Goal: Transaction & Acquisition: Purchase product/service

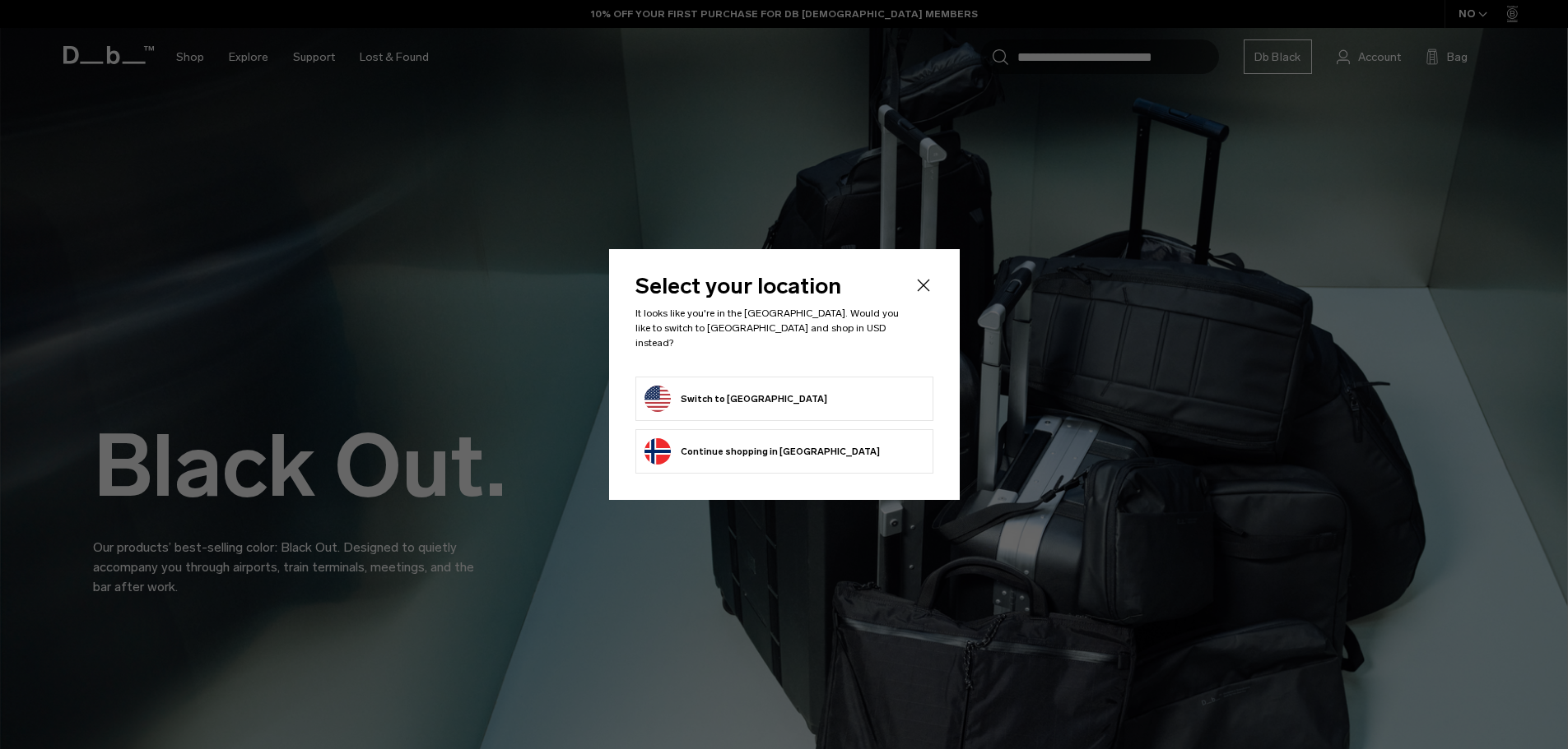
click at [800, 385] on form "Switch to United States" at bounding box center [784, 398] width 280 height 26
click at [744, 387] on button "Switch to United States" at bounding box center [736, 398] width 183 height 26
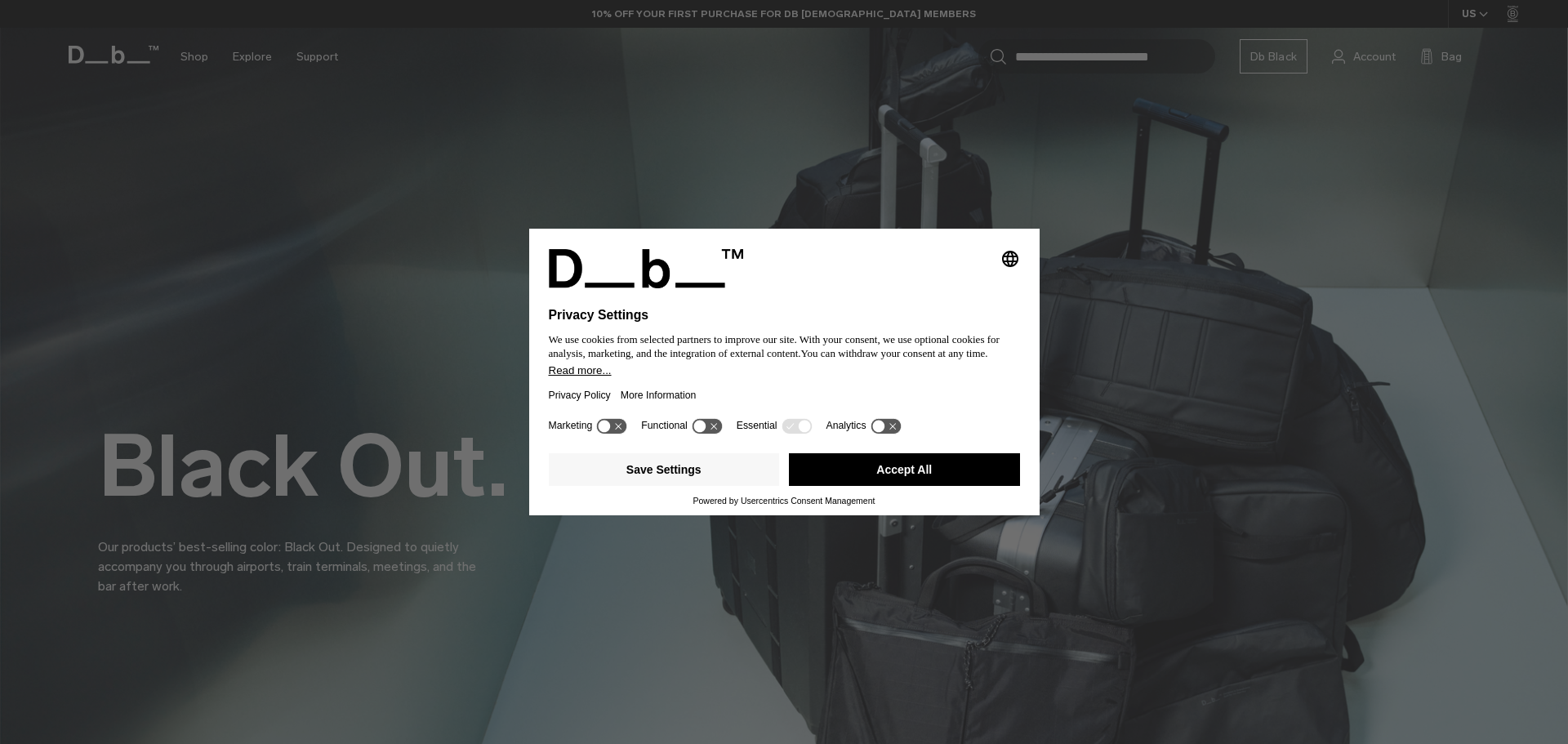
click at [1008, 267] on icon "Select language" at bounding box center [1010, 259] width 20 height 20
click at [830, 557] on div "Privacy Settings We use cookies from selected partners to improve our site. Wit…" at bounding box center [784, 372] width 1568 height 744
click at [872, 475] on button "Accept All" at bounding box center [904, 470] width 231 height 33
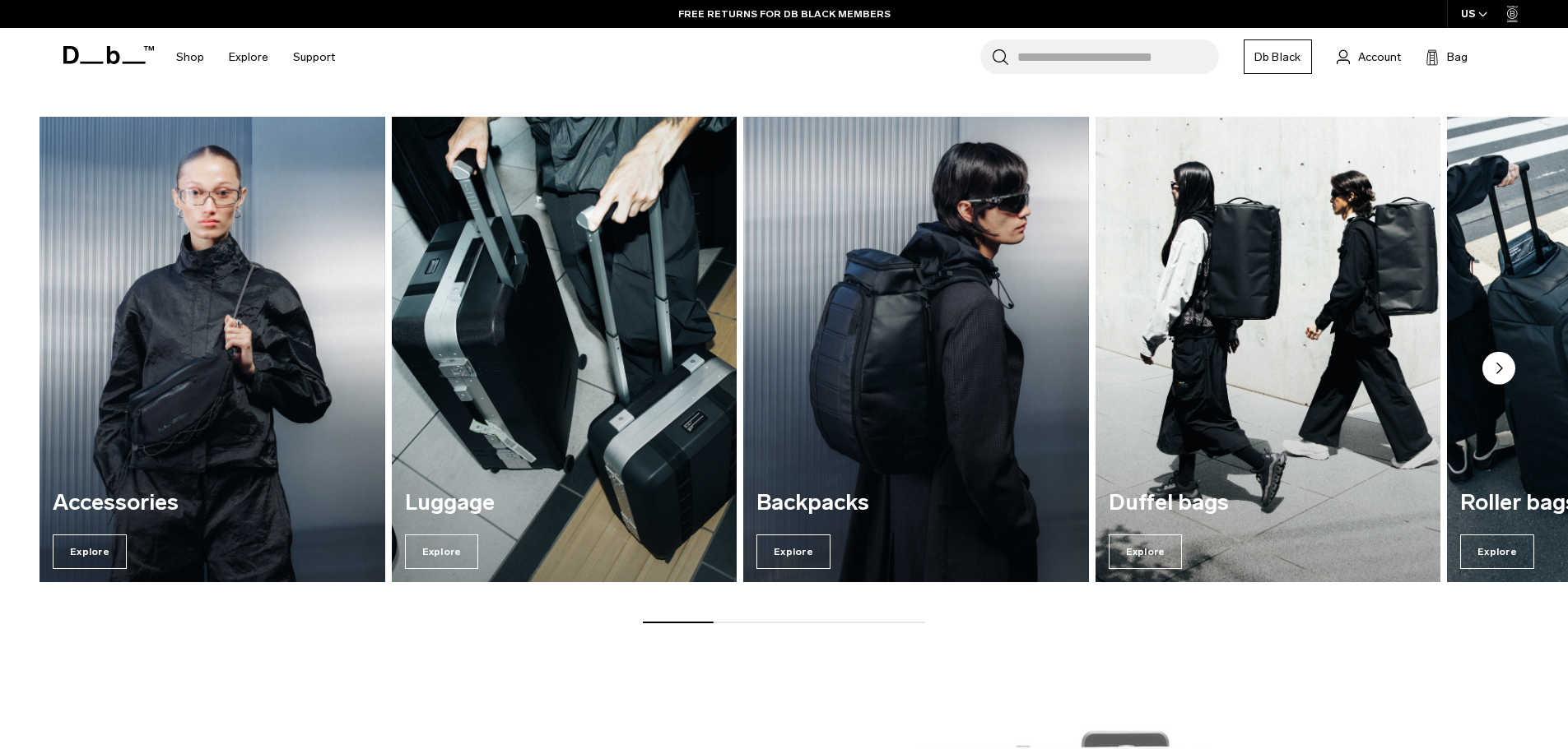
scroll to position [2386, 0]
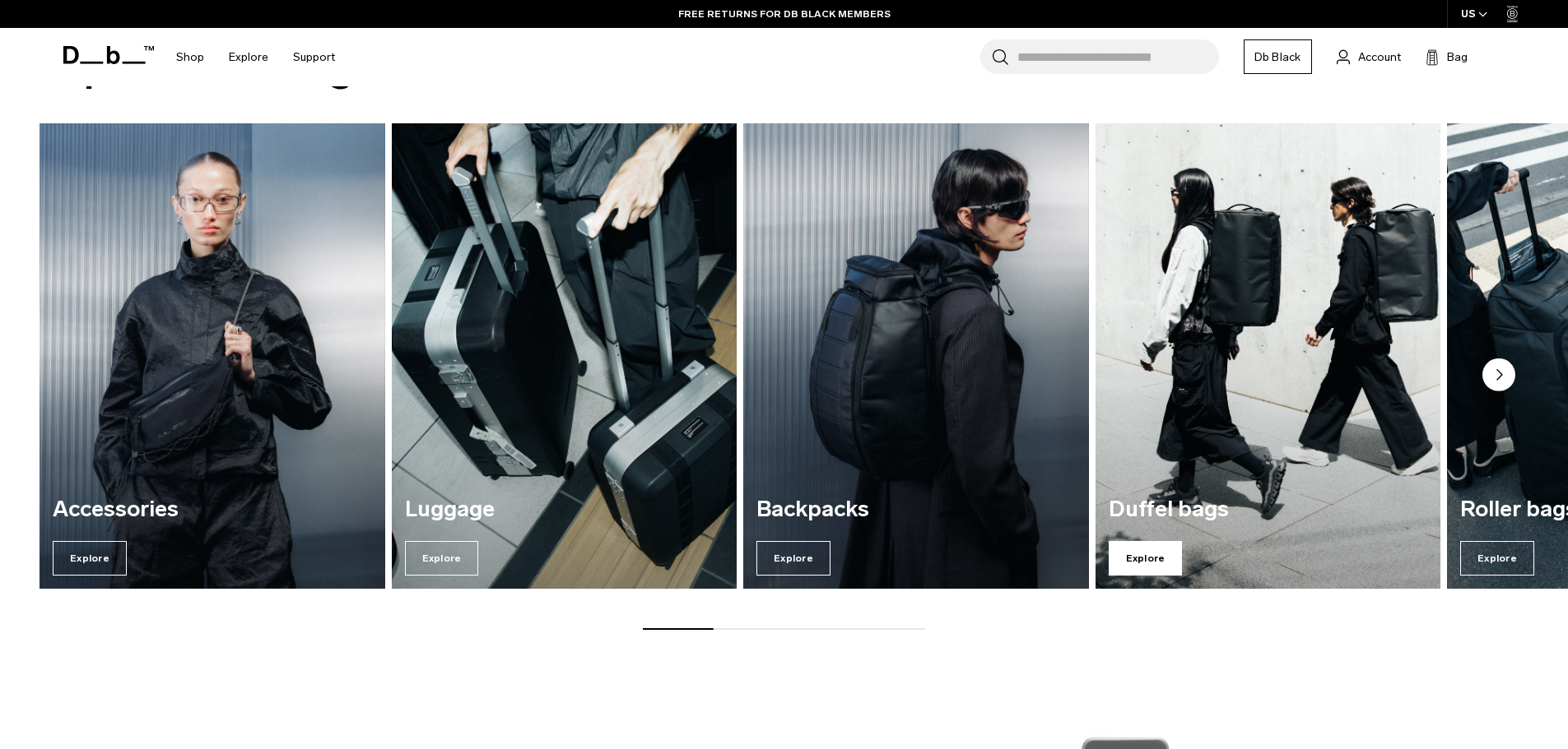
click at [1156, 552] on span "Explore" at bounding box center [1145, 559] width 74 height 35
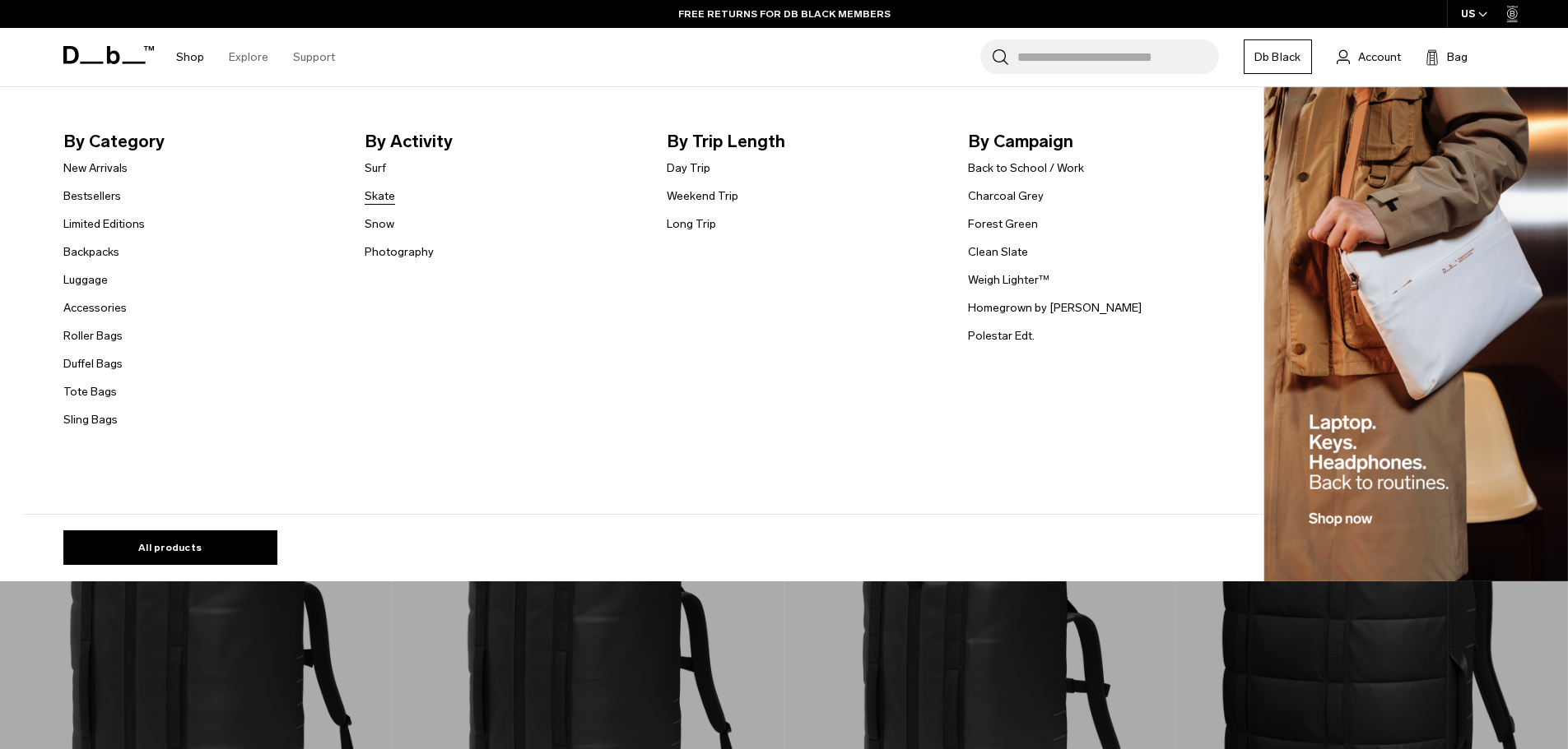
click at [394, 193] on link "Skate" at bounding box center [379, 195] width 30 height 17
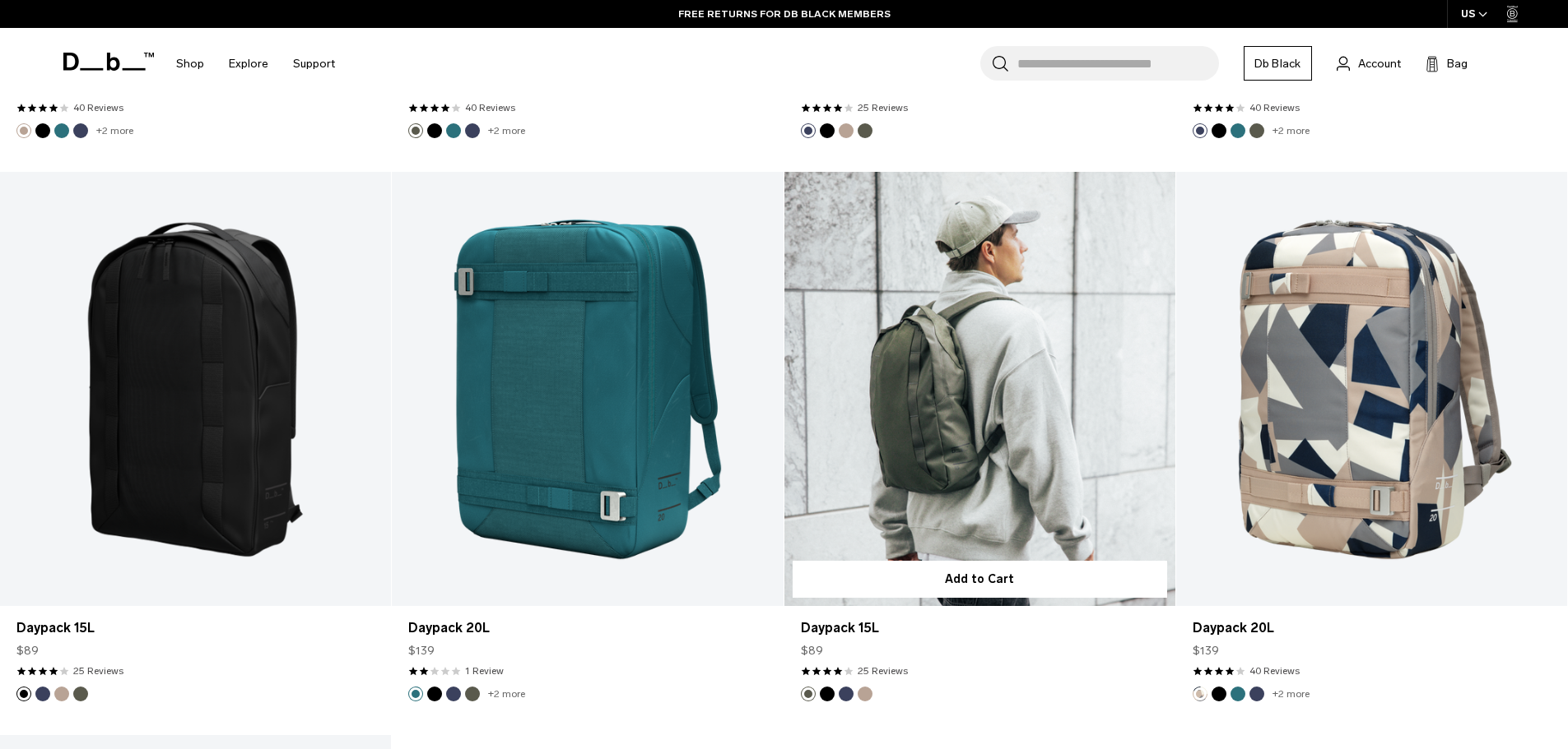
scroll to position [1481, 0]
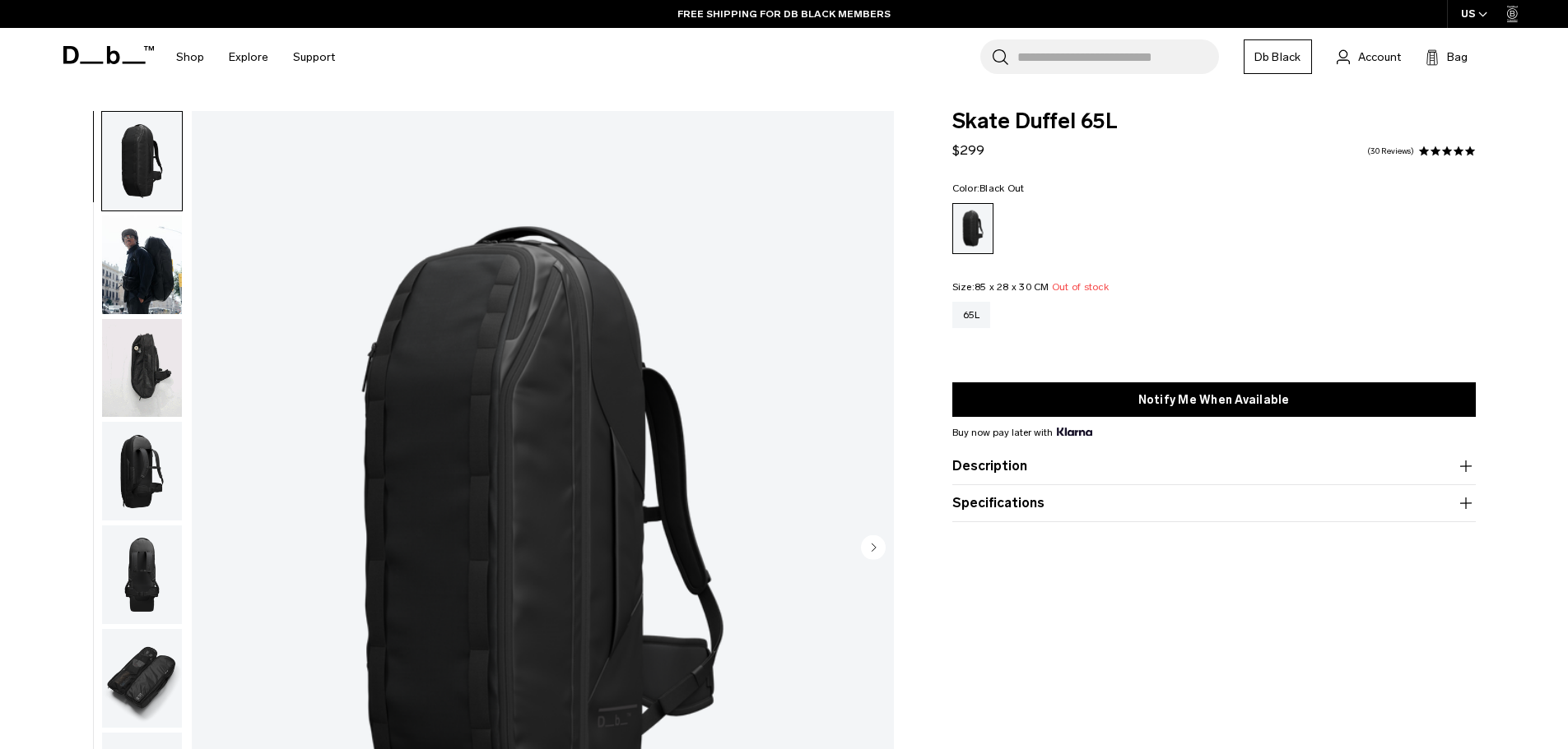
click at [143, 362] on img "button" at bounding box center [142, 368] width 79 height 99
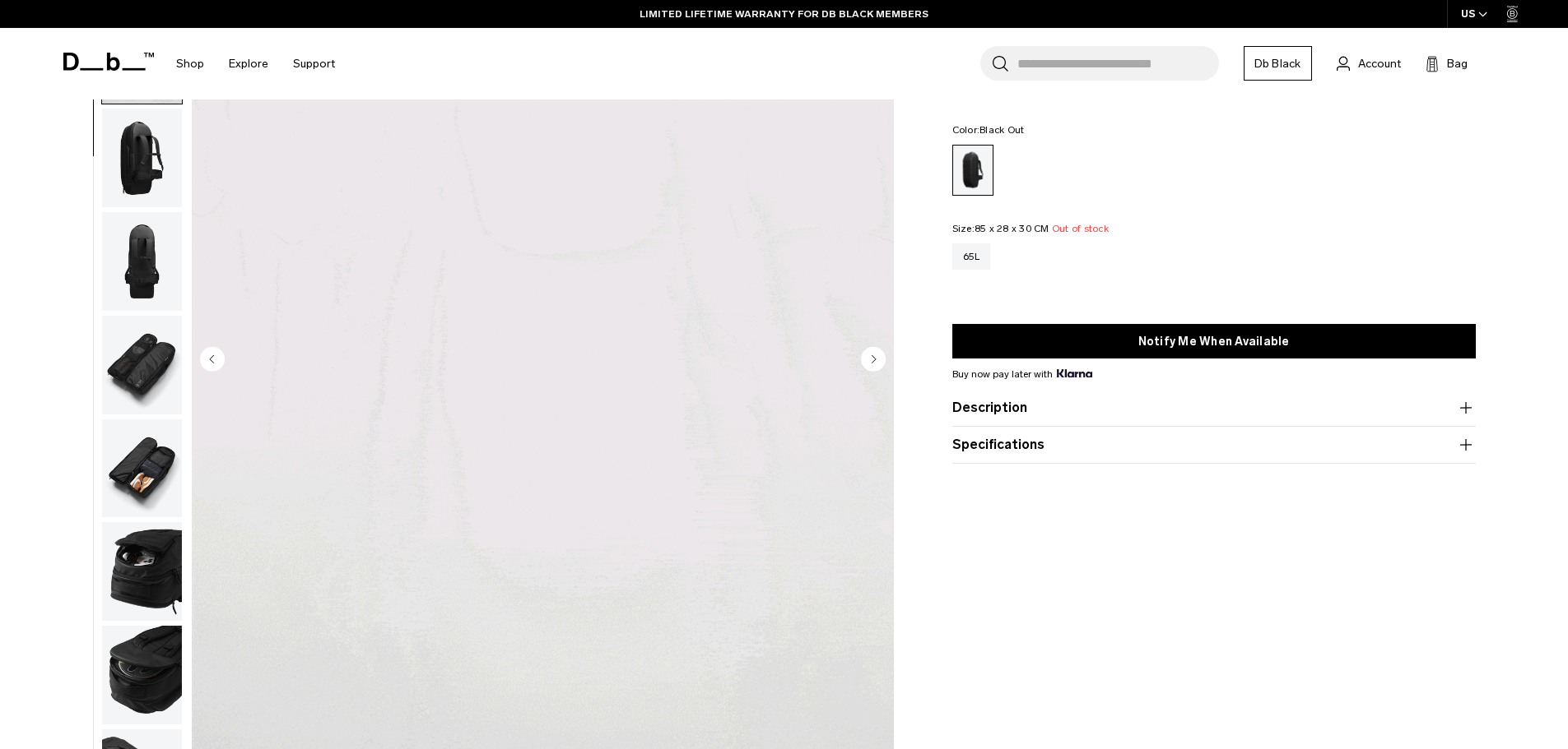
scroll to position [247, 0]
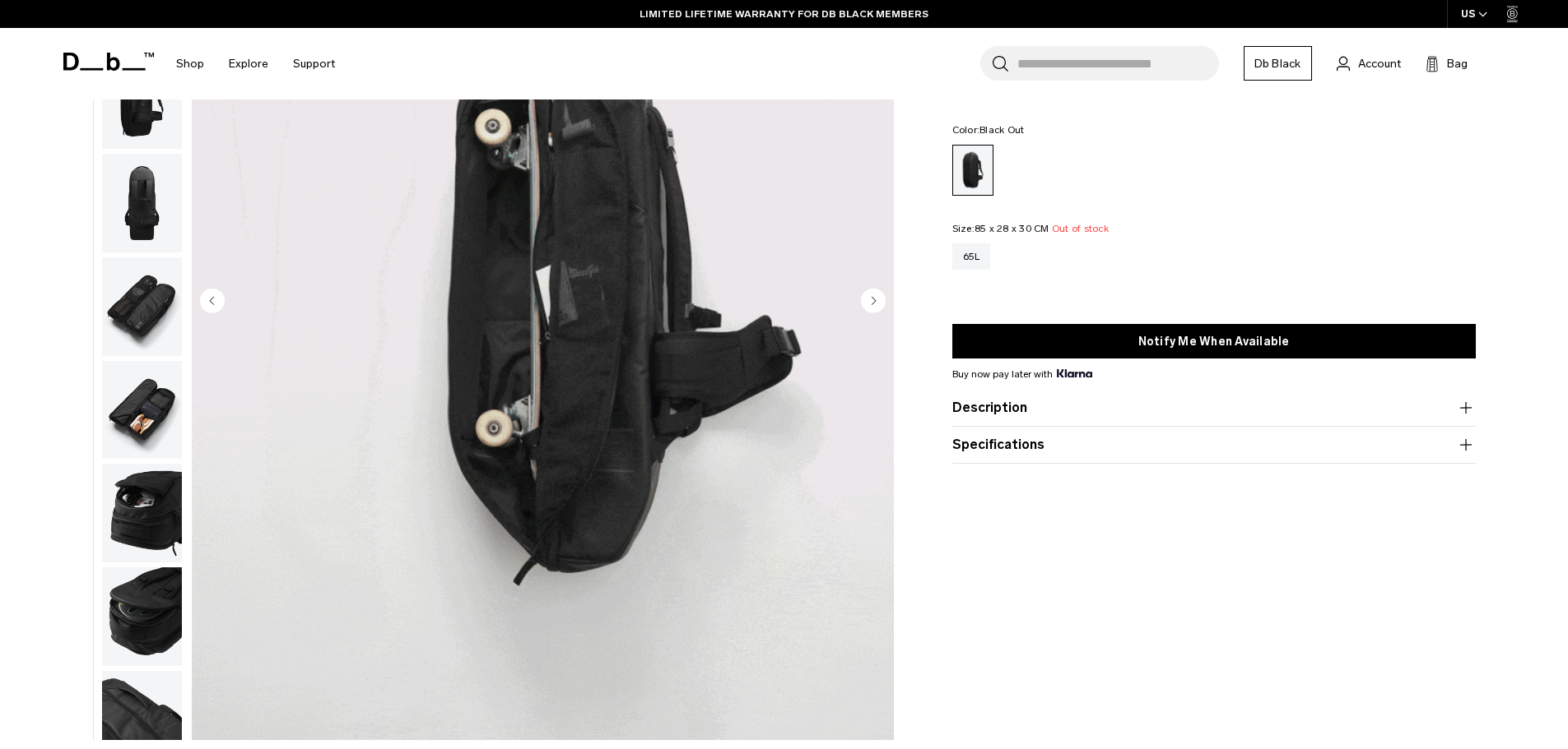
click at [132, 422] on img "button" at bounding box center [142, 410] width 79 height 99
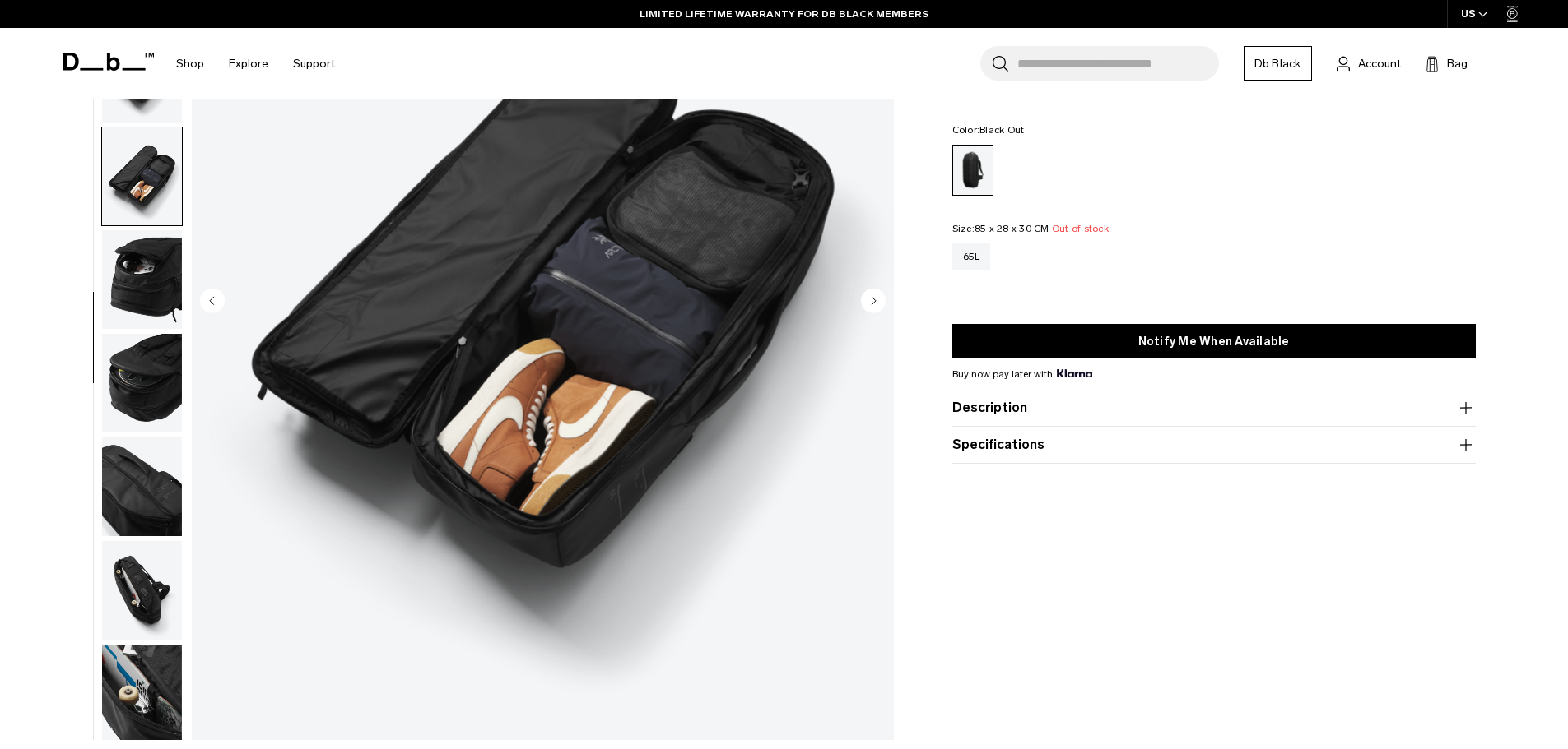
scroll to position [362, 0]
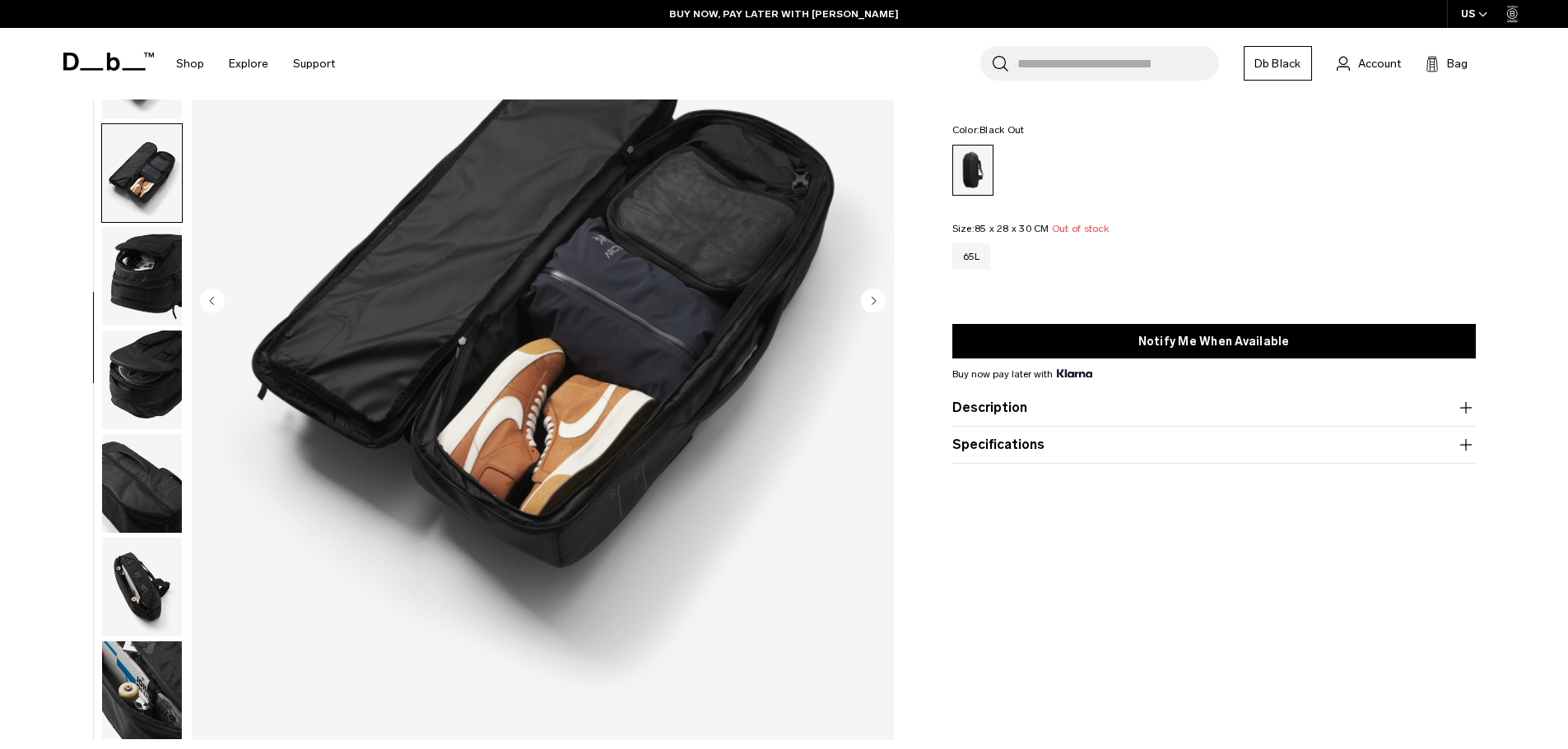
click at [878, 294] on circle "Next slide" at bounding box center [873, 300] width 25 height 25
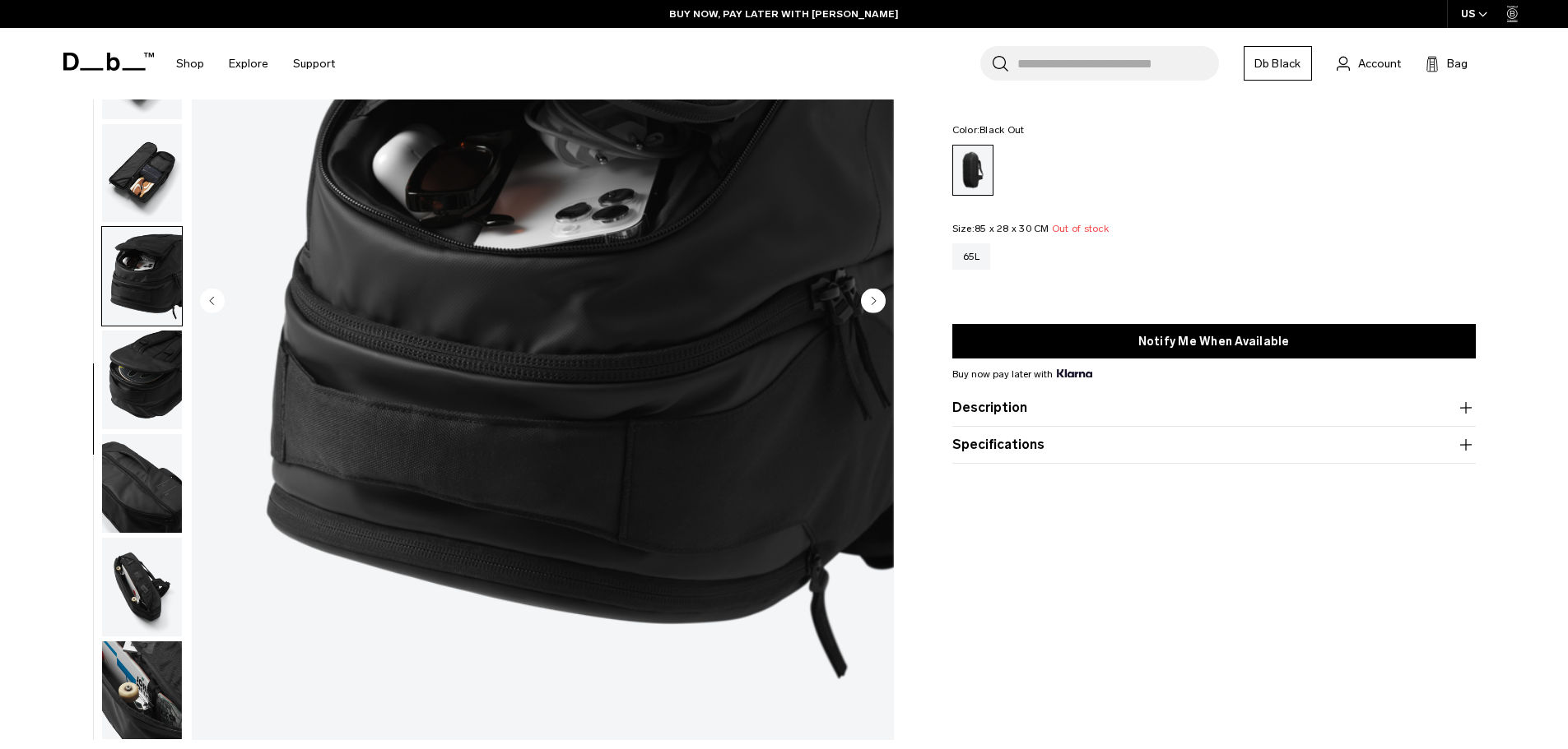
click at [878, 294] on circle "Next slide" at bounding box center [873, 300] width 25 height 25
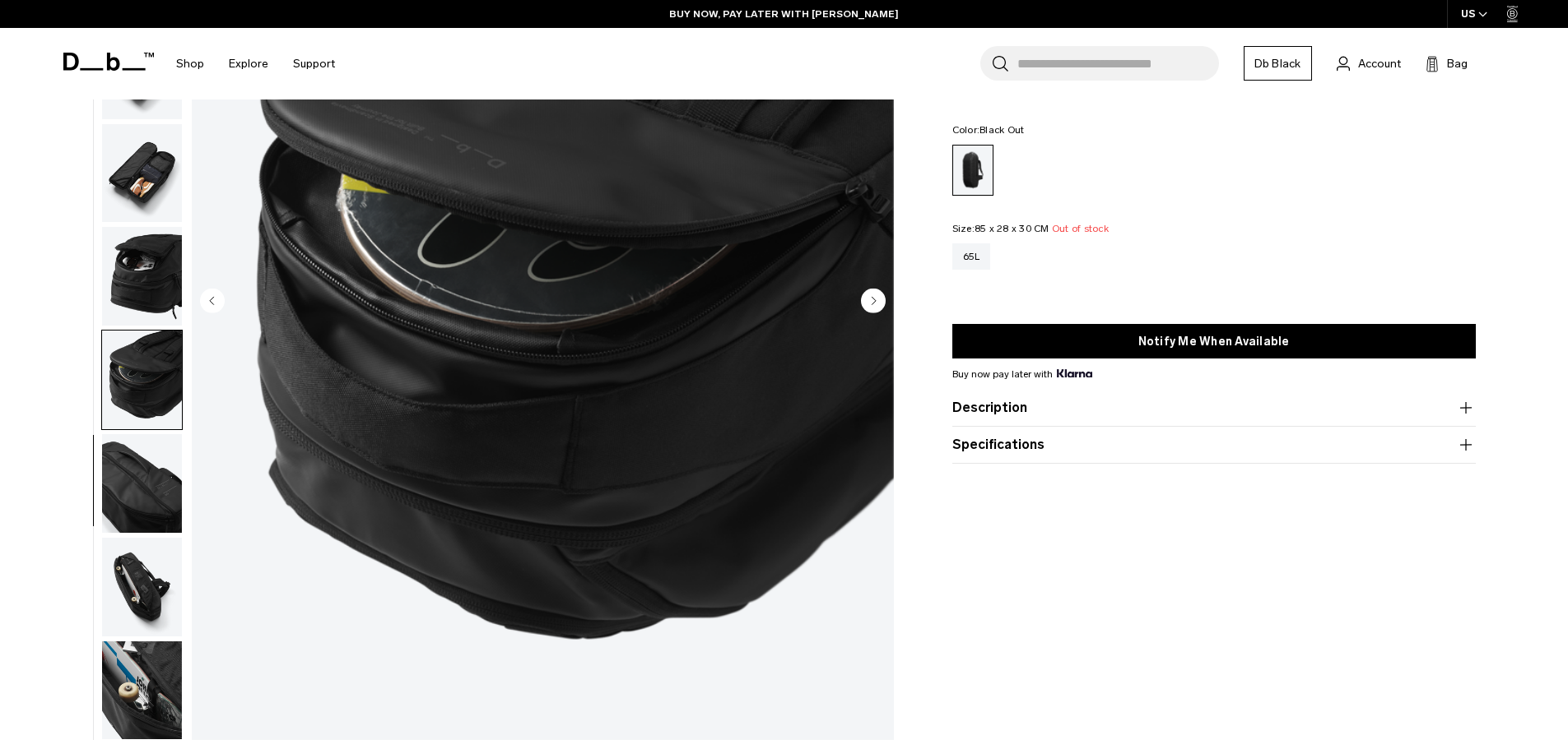
click at [878, 294] on circle "Next slide" at bounding box center [873, 300] width 25 height 25
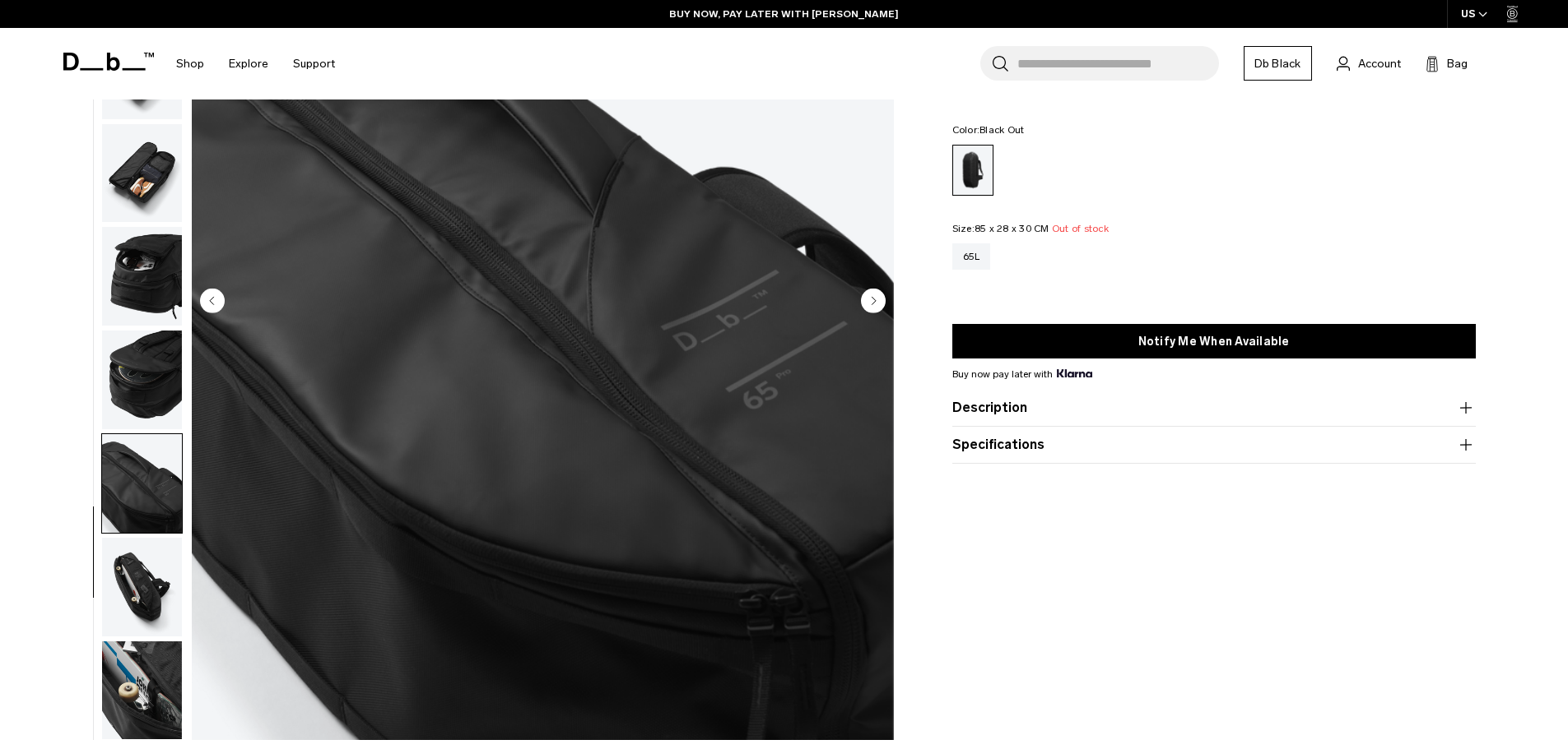
click at [878, 294] on circle "Next slide" at bounding box center [873, 300] width 25 height 25
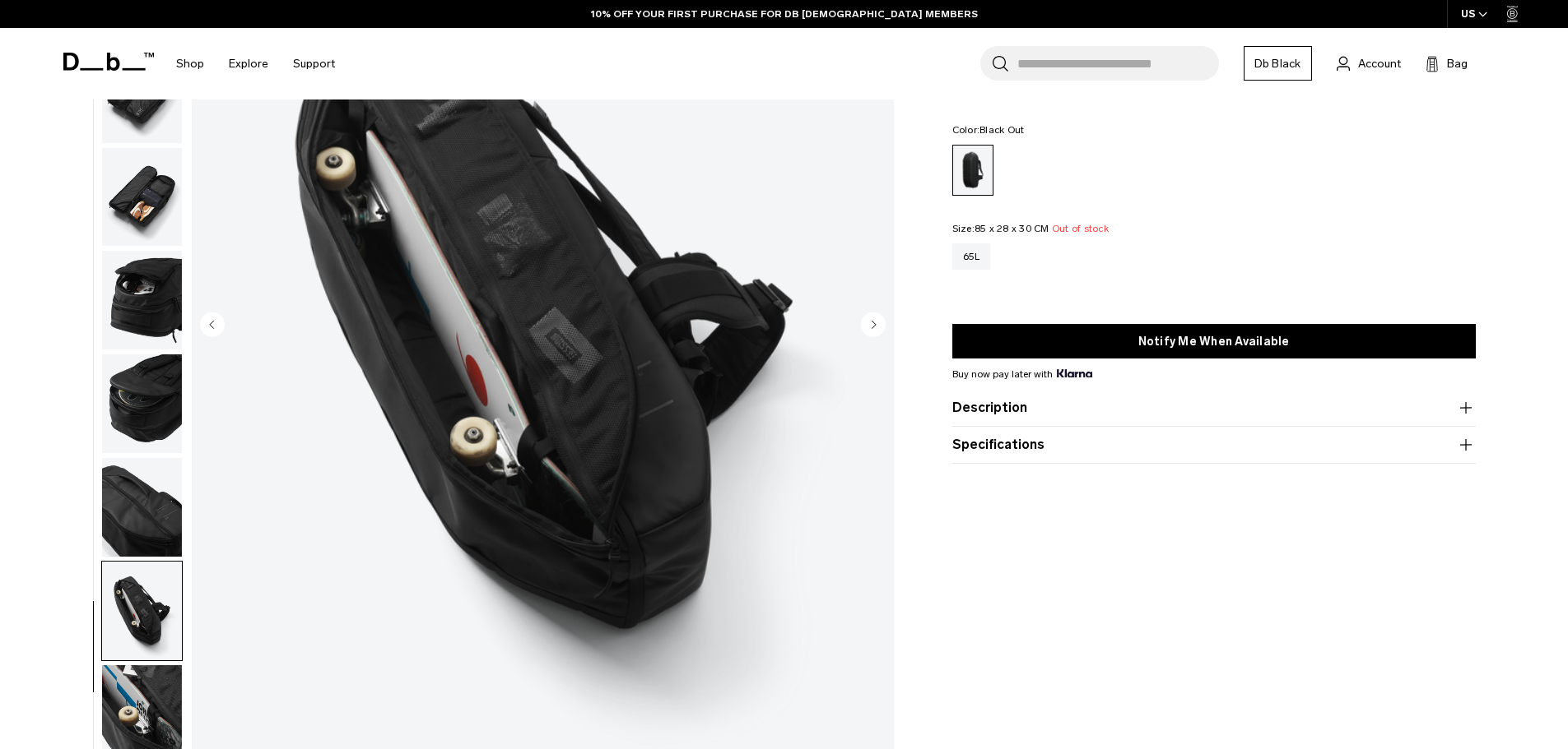
scroll to position [164, 0]
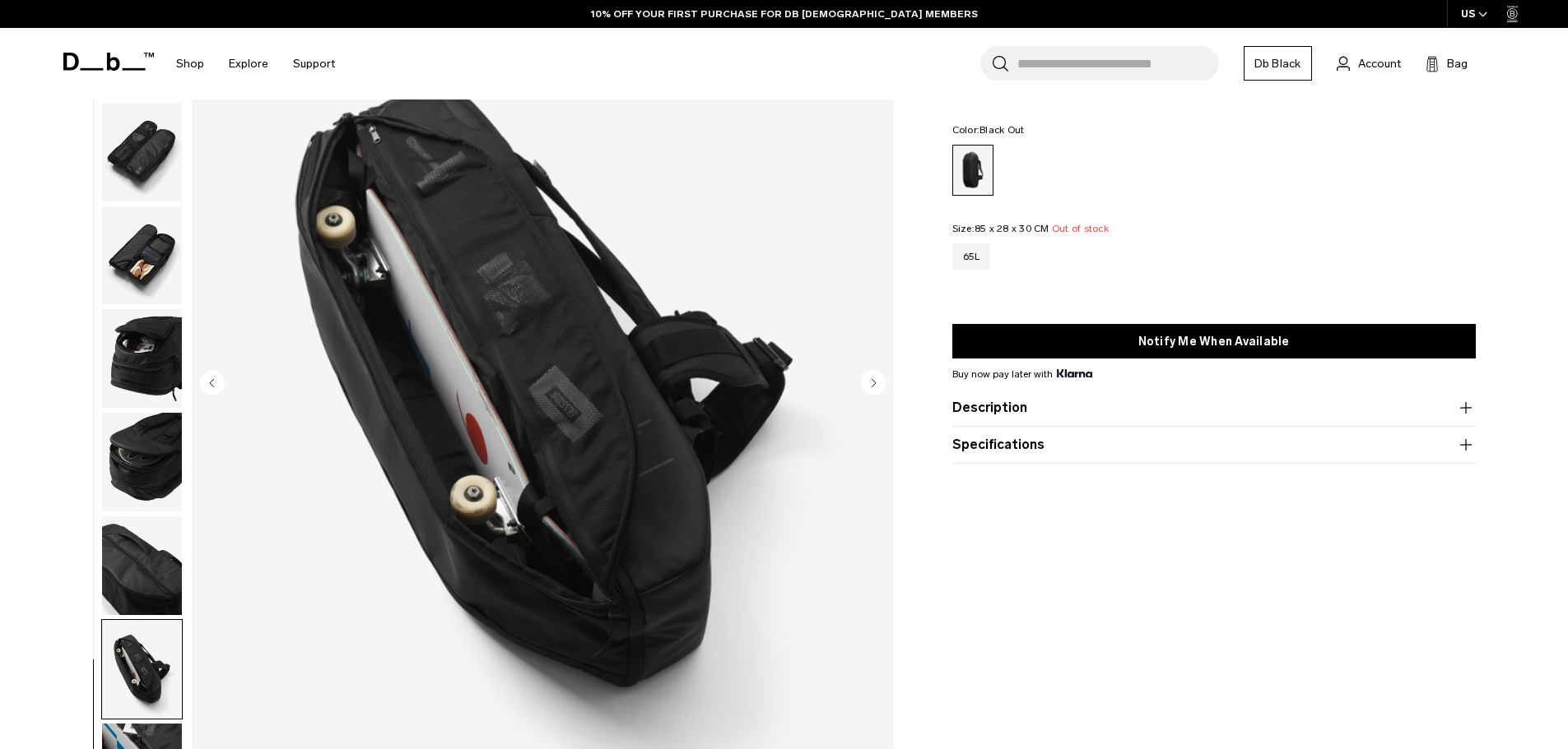
click at [873, 377] on circle "Next slide" at bounding box center [873, 382] width 25 height 25
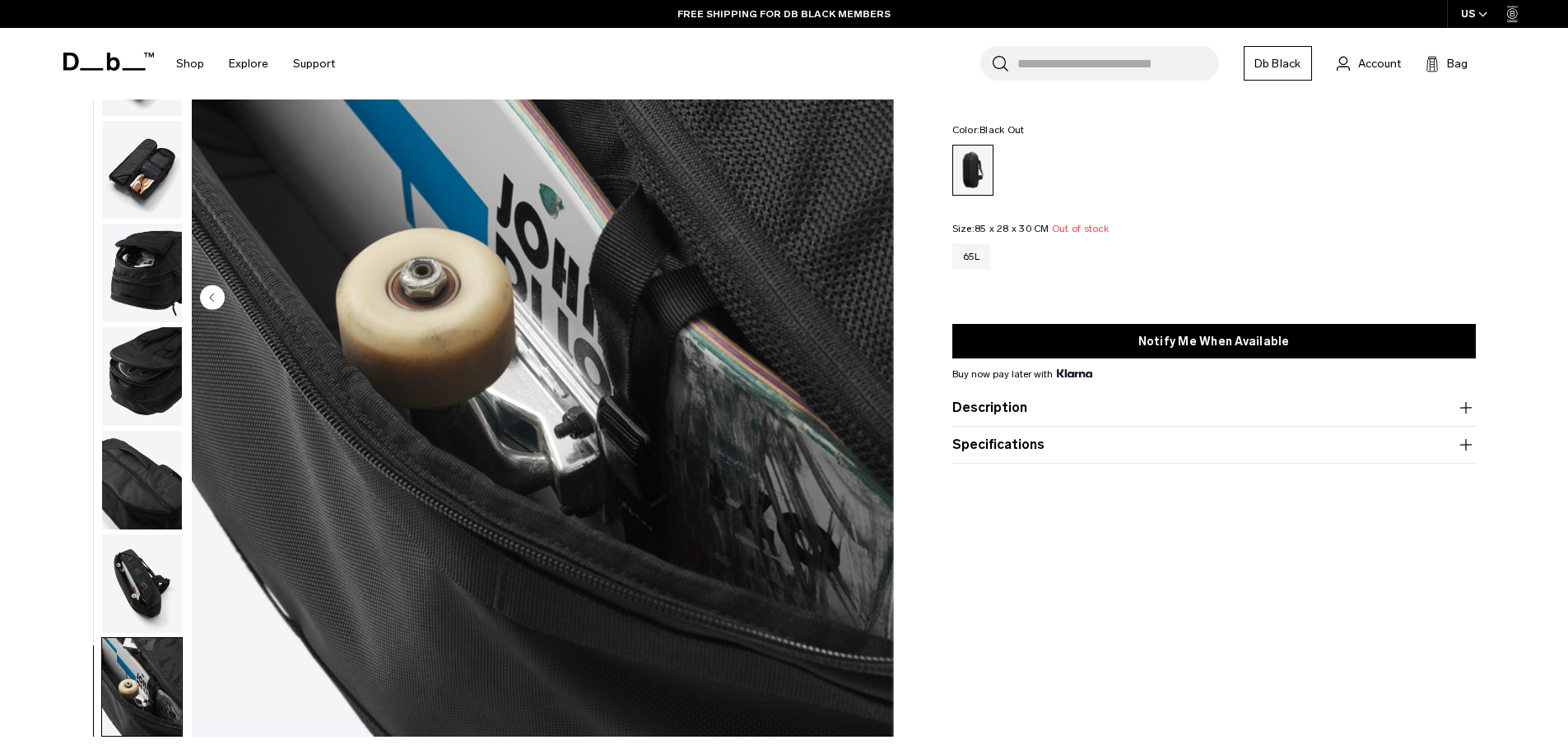
scroll to position [329, 0]
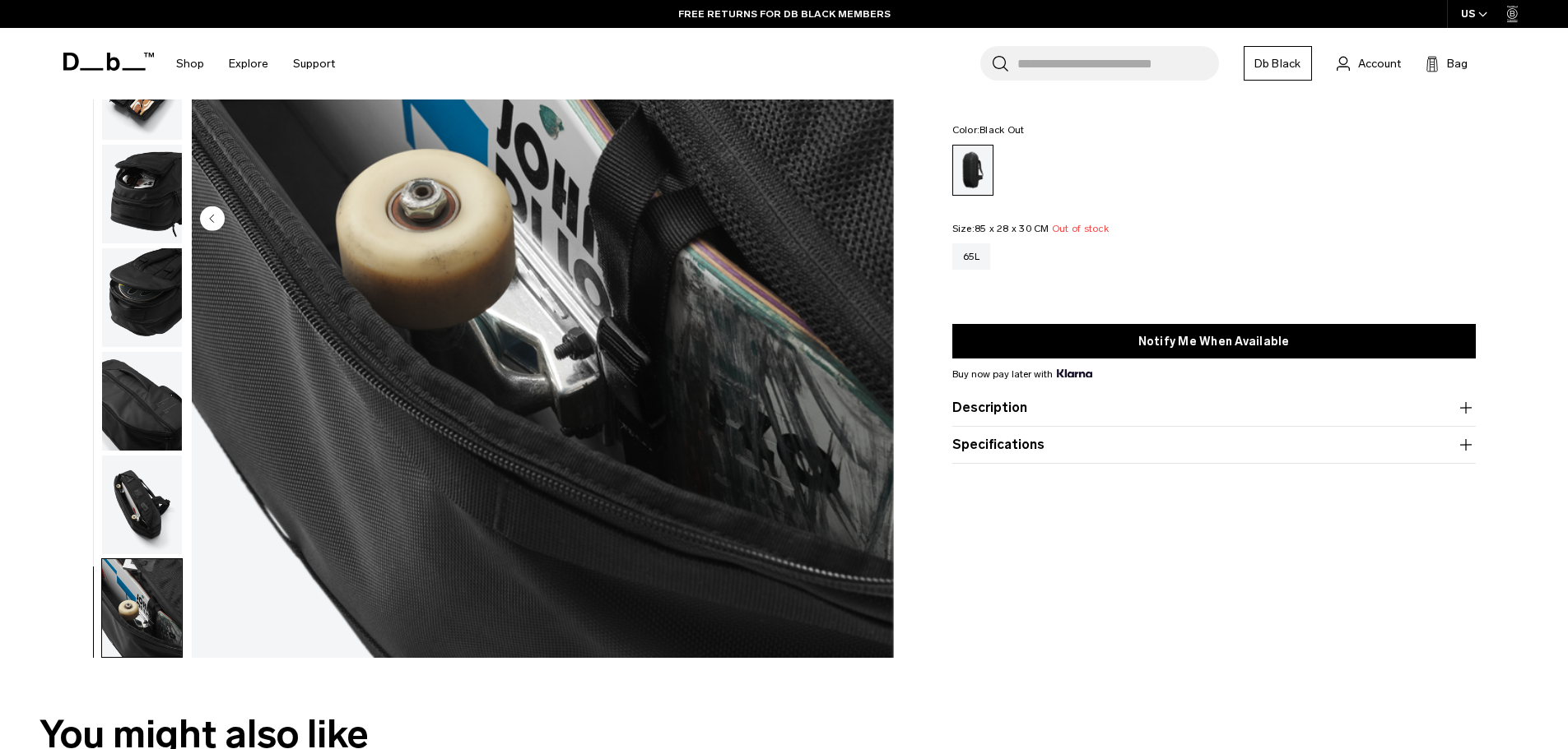
click at [139, 501] on img "button" at bounding box center [142, 505] width 79 height 99
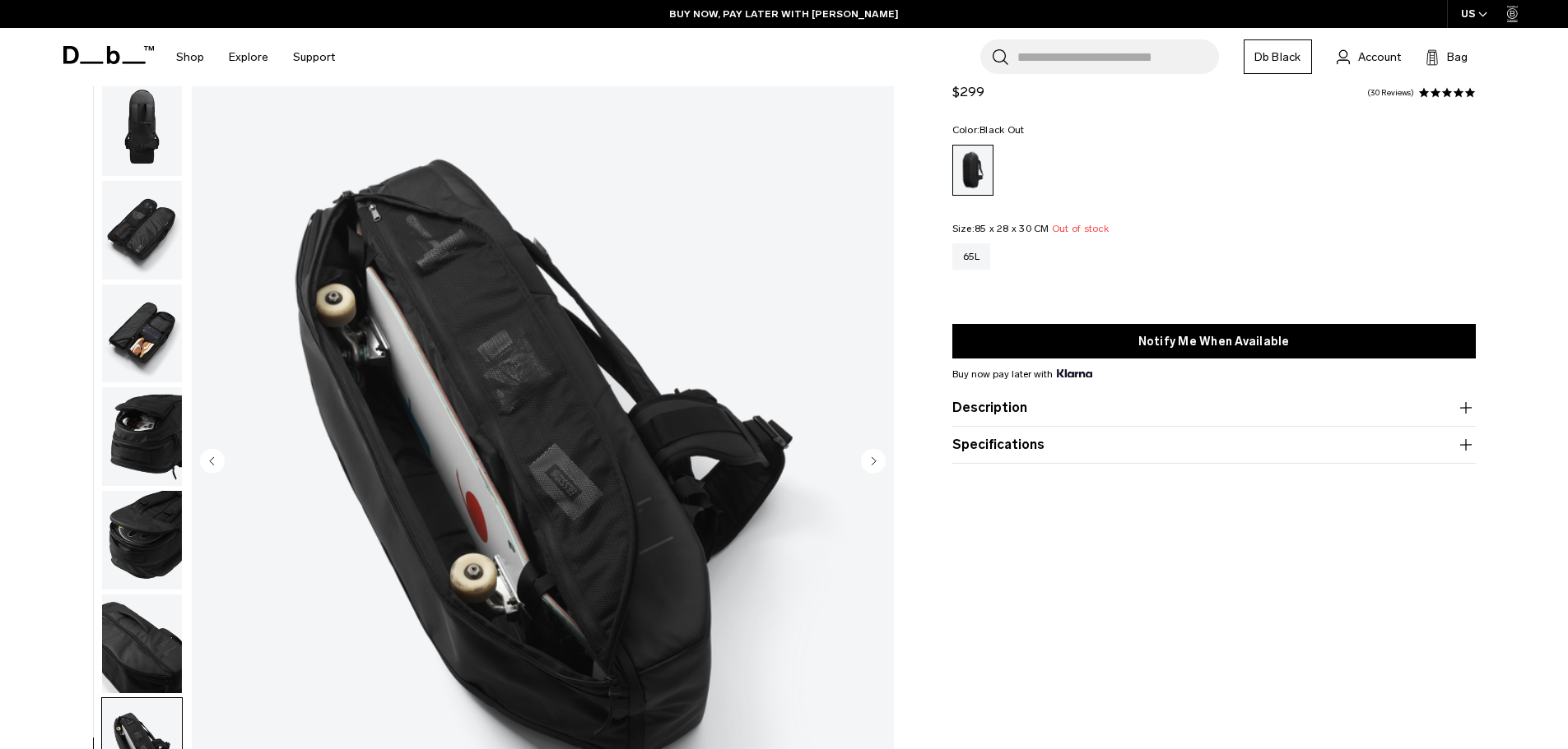
scroll to position [82, 0]
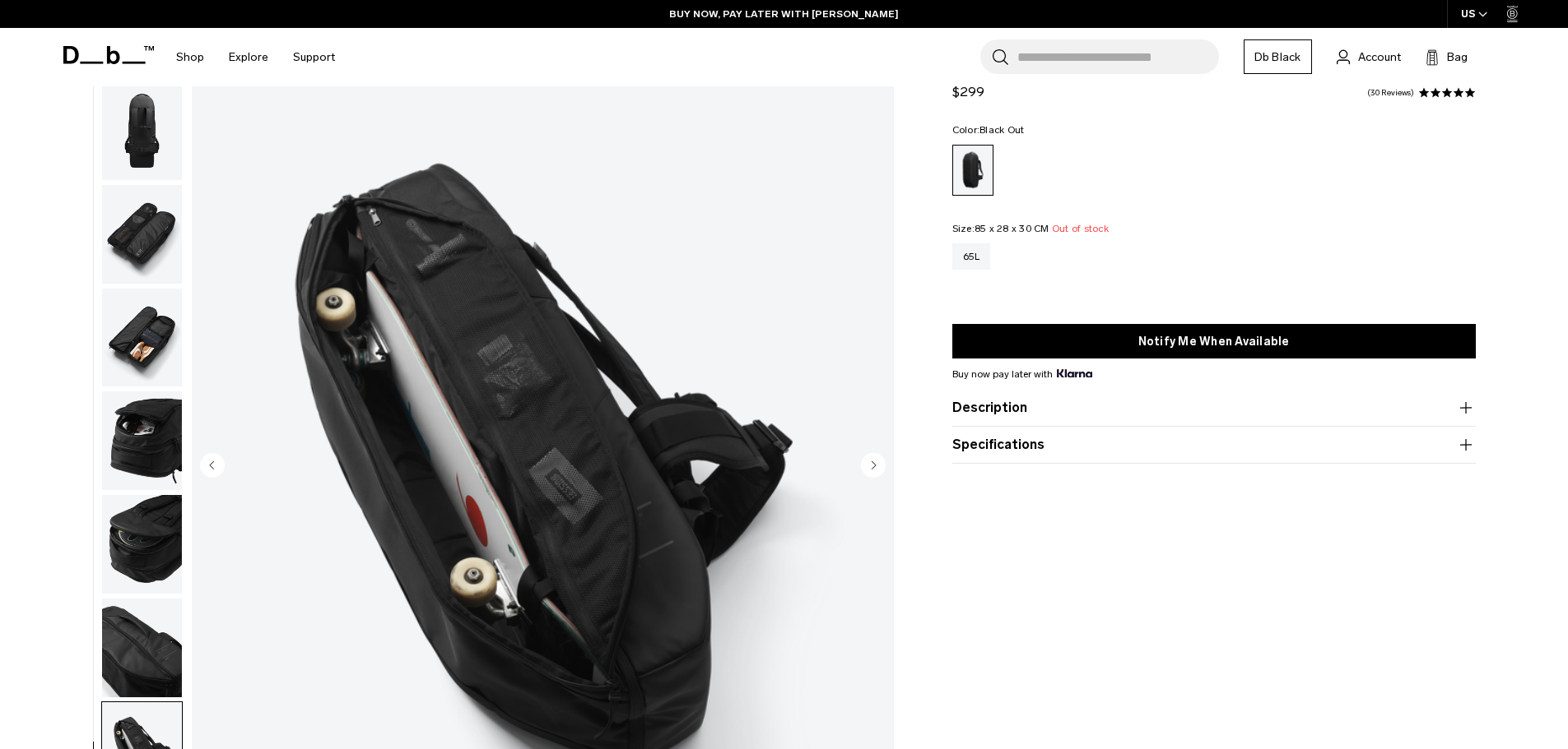
click at [152, 230] on img "button" at bounding box center [142, 235] width 79 height 99
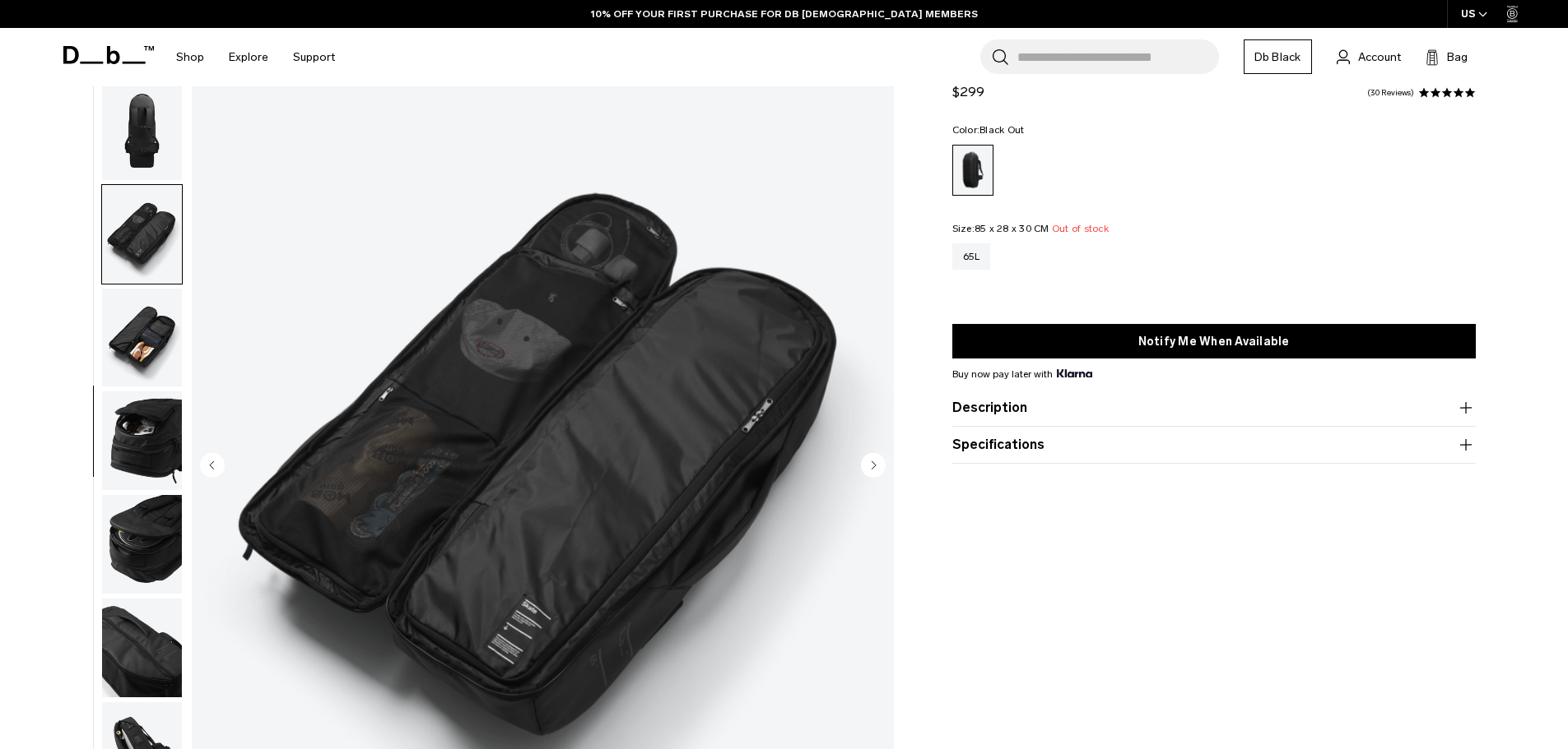
click at [133, 359] on img "button" at bounding box center [142, 338] width 79 height 99
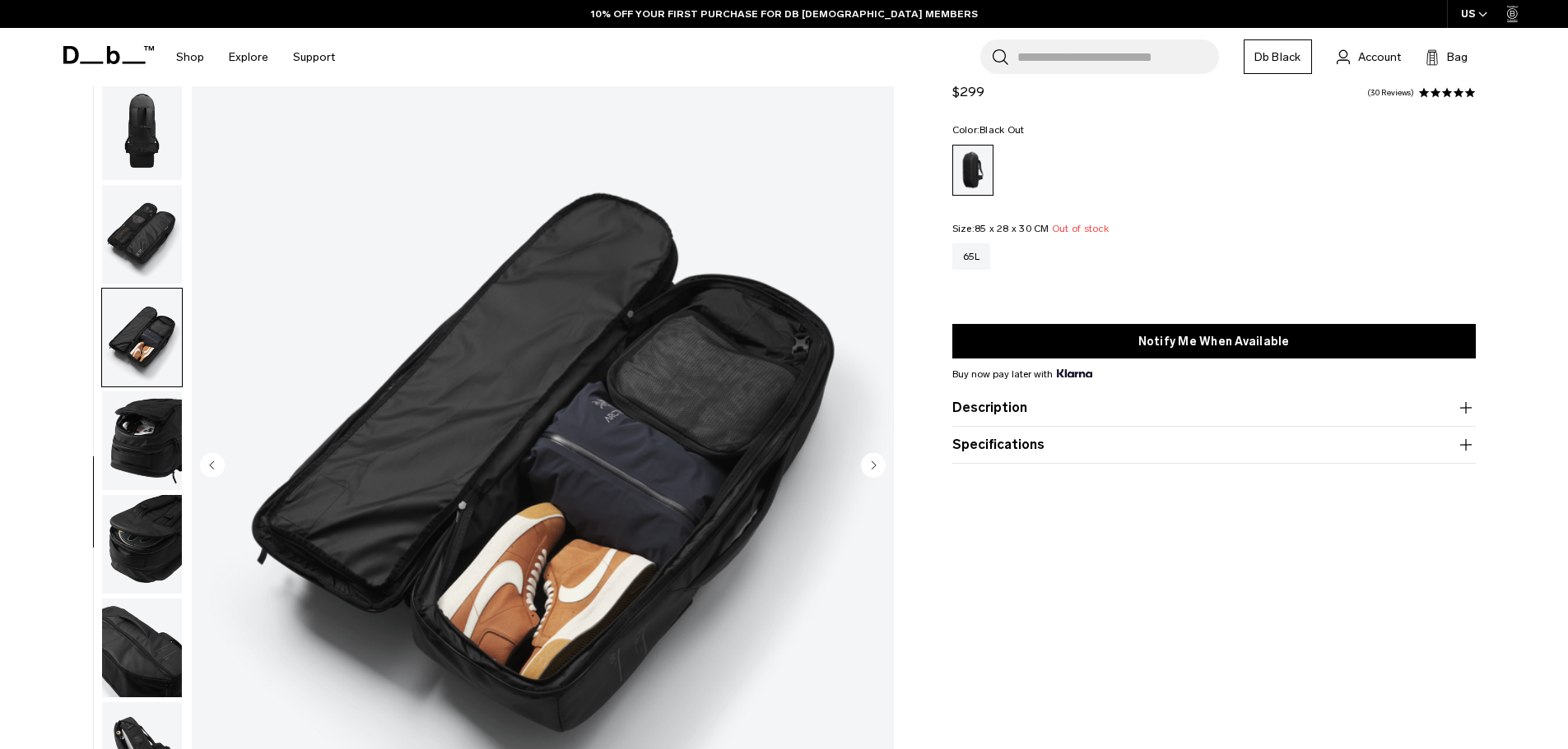
click at [154, 438] on img "button" at bounding box center [142, 441] width 79 height 99
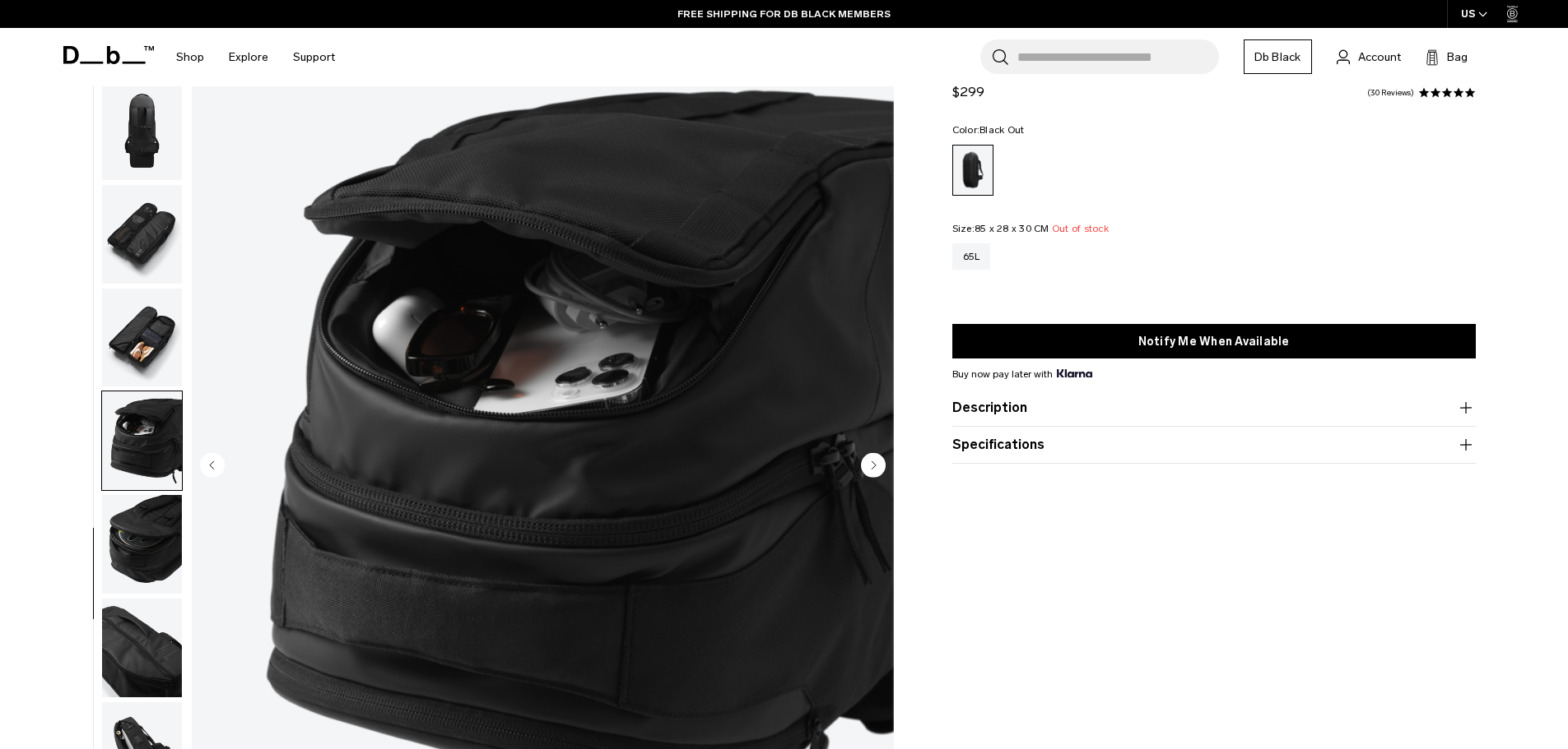
click at [162, 359] on img "button" at bounding box center [142, 338] width 79 height 99
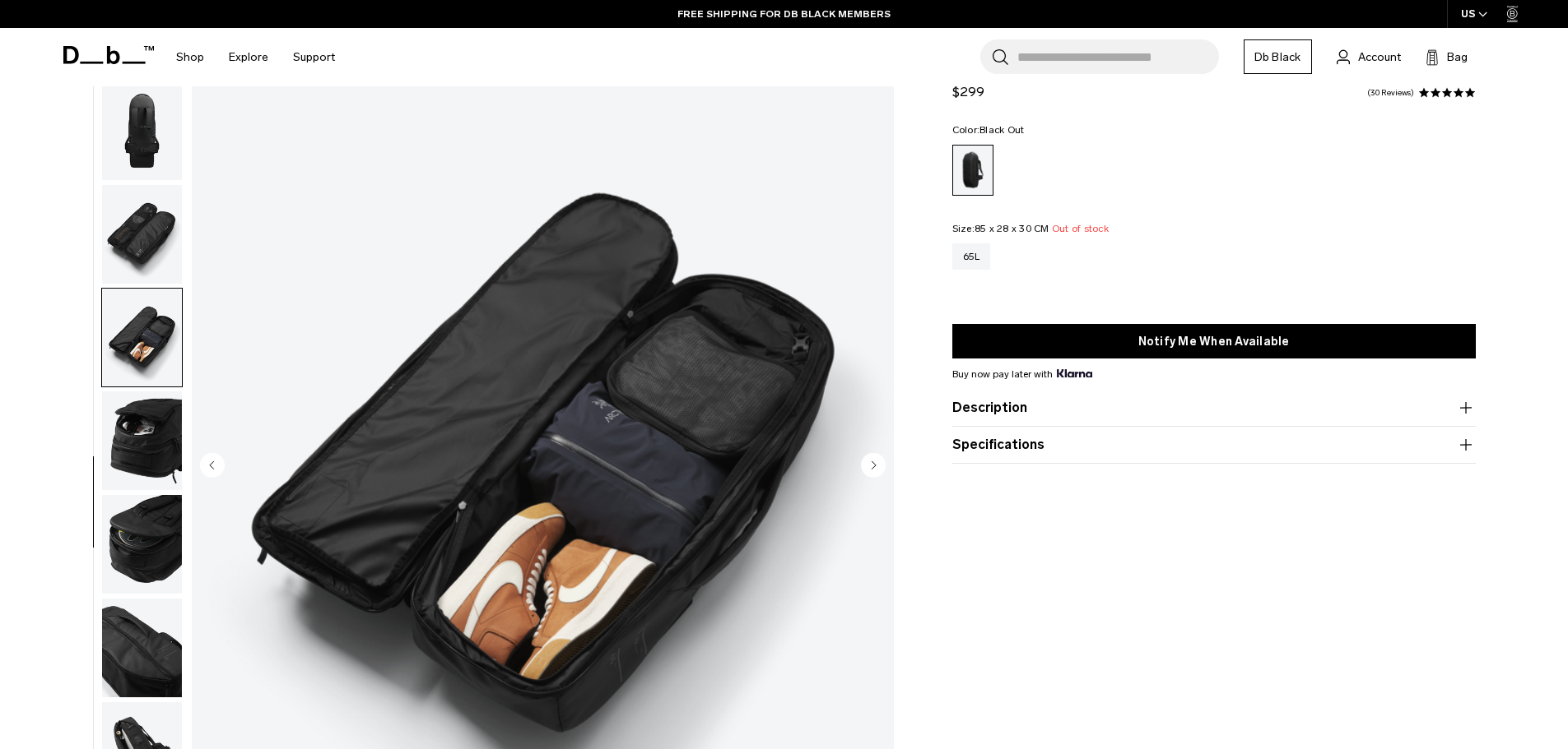
click at [121, 269] on img "button" at bounding box center [142, 235] width 79 height 99
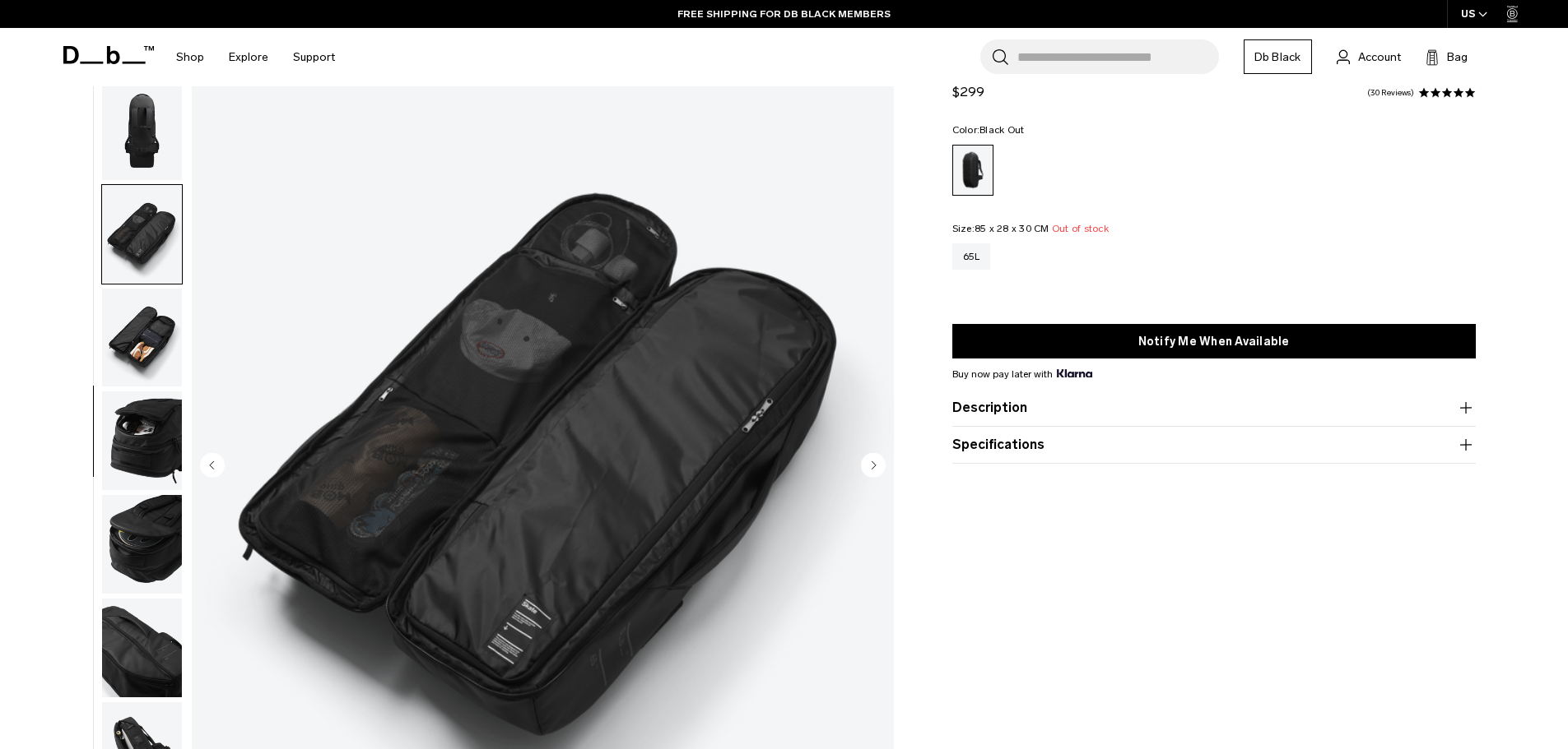
click at [145, 450] on img "button" at bounding box center [142, 441] width 79 height 99
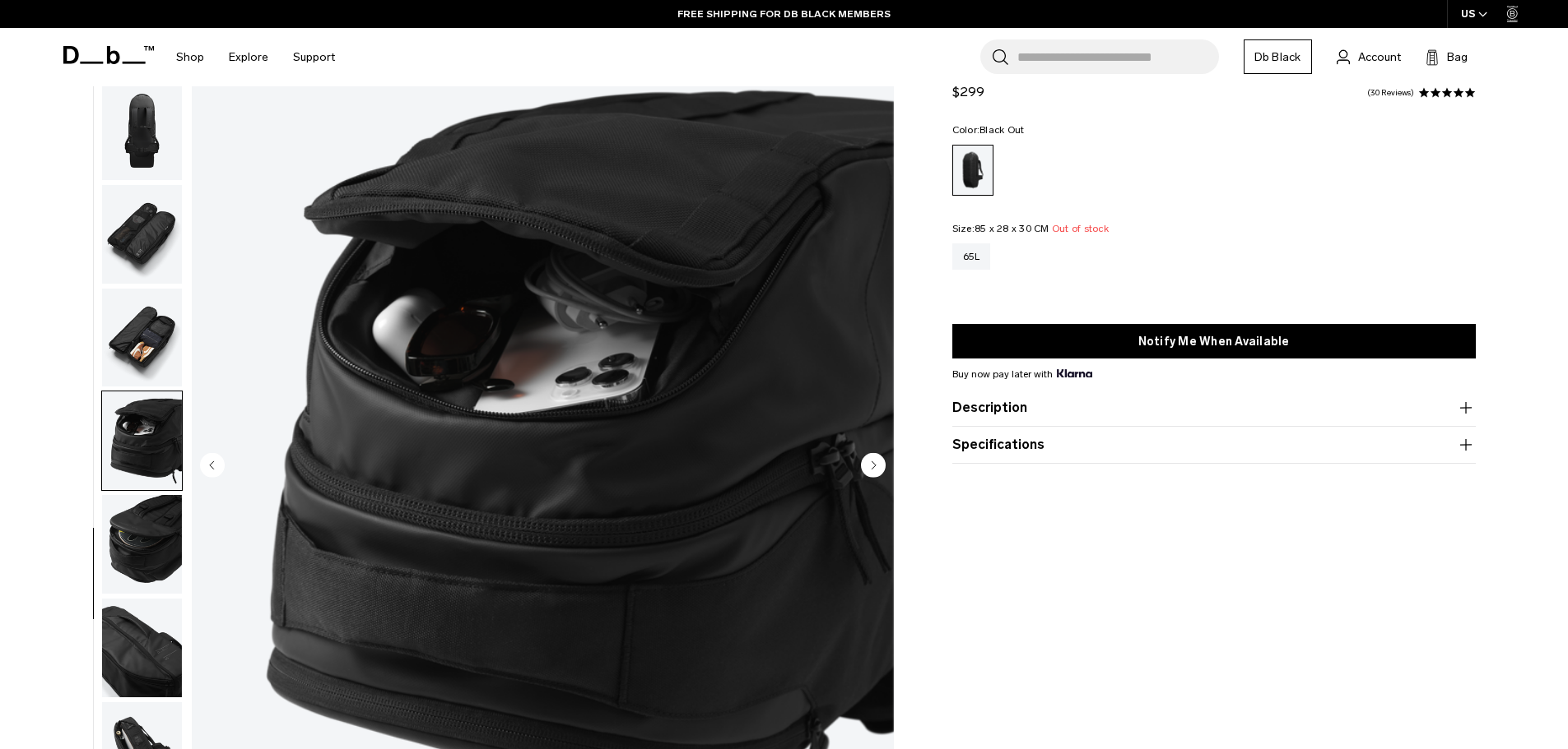
click at [132, 496] on img "button" at bounding box center [142, 544] width 79 height 99
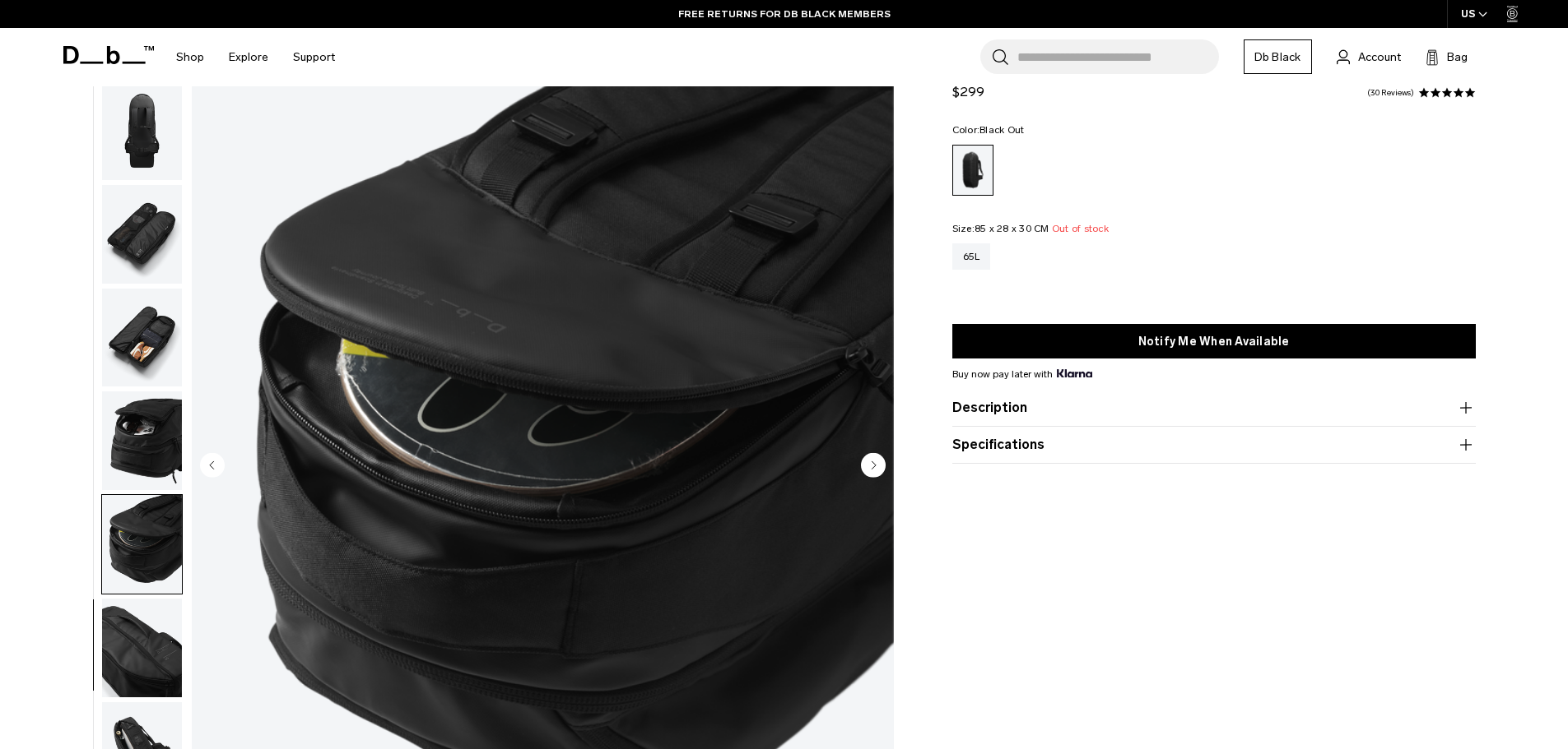
click at [156, 438] on img "button" at bounding box center [142, 441] width 79 height 99
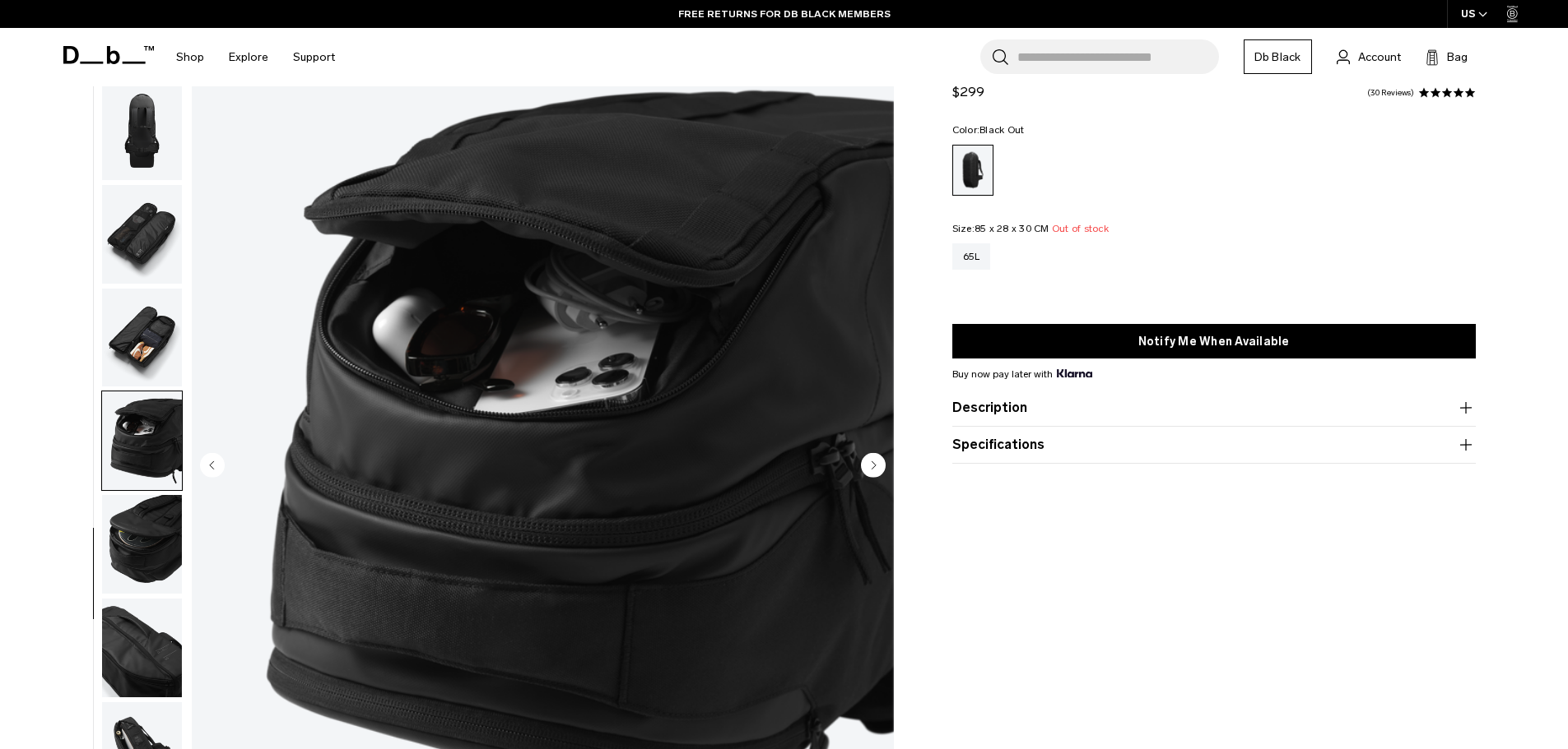
click at [162, 538] on img "button" at bounding box center [142, 544] width 79 height 99
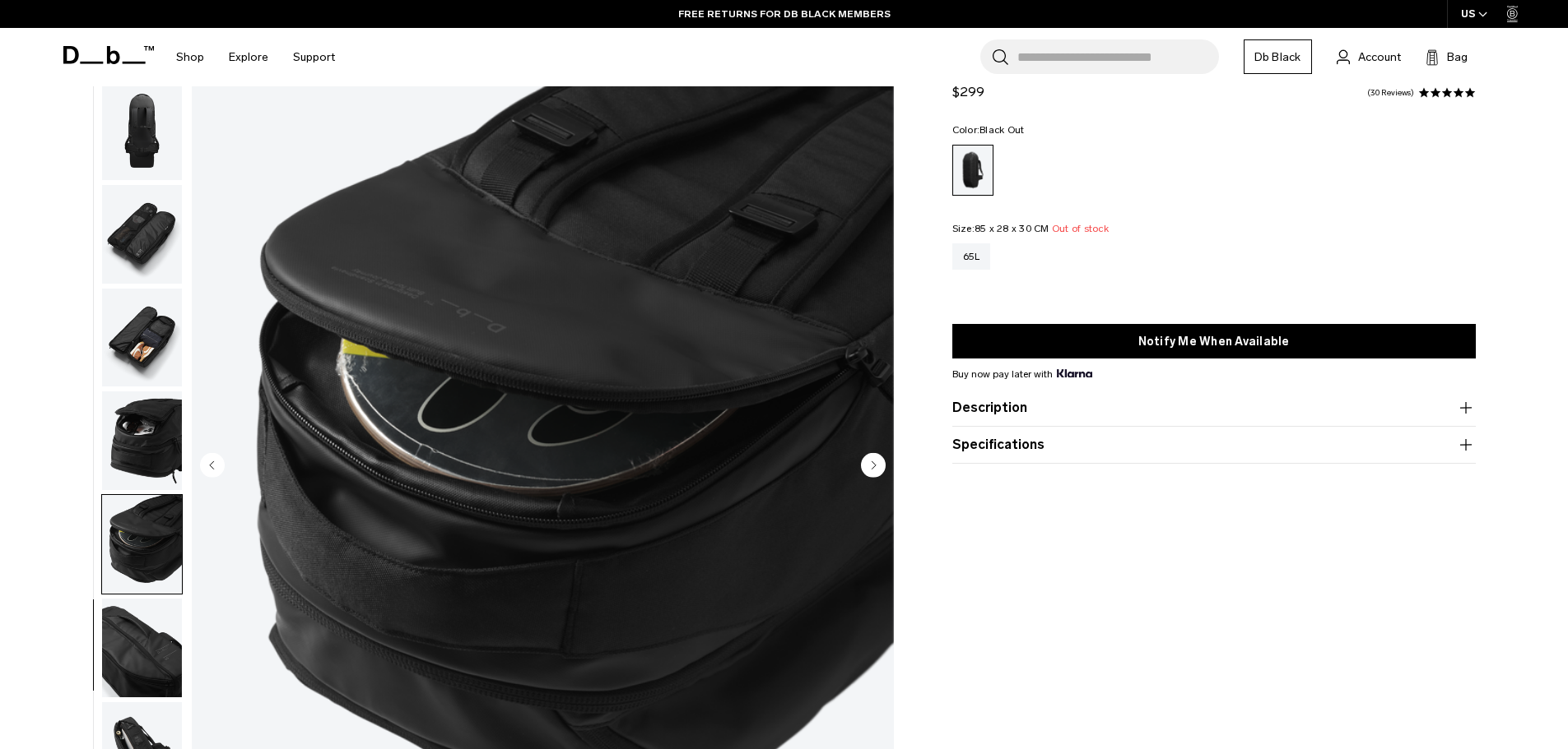
click at [151, 620] on img "button" at bounding box center [142, 649] width 79 height 99
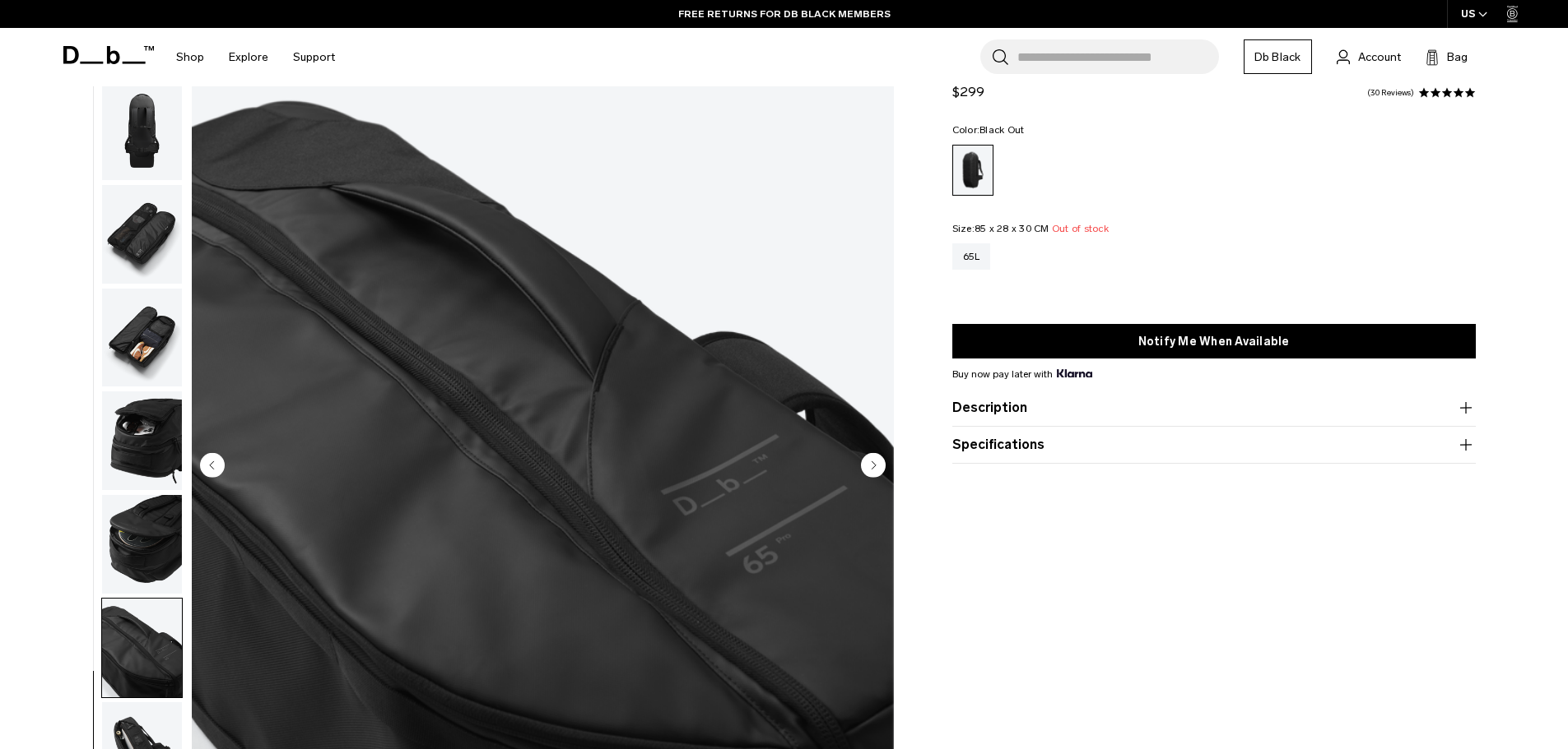
click at [151, 178] on img "button" at bounding box center [142, 131] width 79 height 99
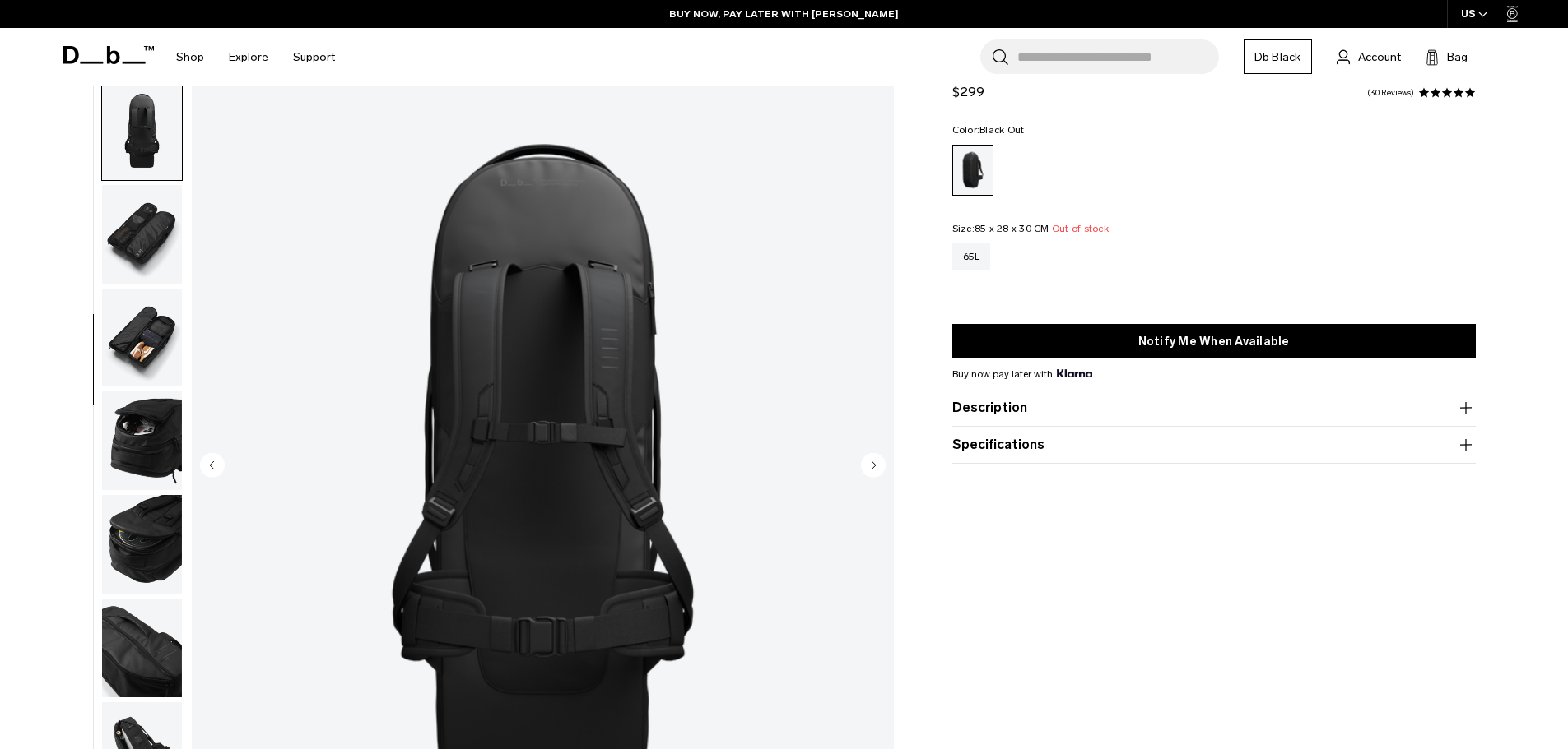
click at [1160, 201] on div "Color: Black Out Out of stock Size: 85 x 28 x 30 CM Out of stock 65L" at bounding box center [1213, 209] width 524 height 169
drag, startPoint x: 993, startPoint y: 258, endPoint x: 978, endPoint y: 265, distance: 16.6
click at [985, 261] on div "65L" at bounding box center [1213, 257] width 524 height 26
click at [978, 265] on div "65L" at bounding box center [971, 257] width 38 height 26
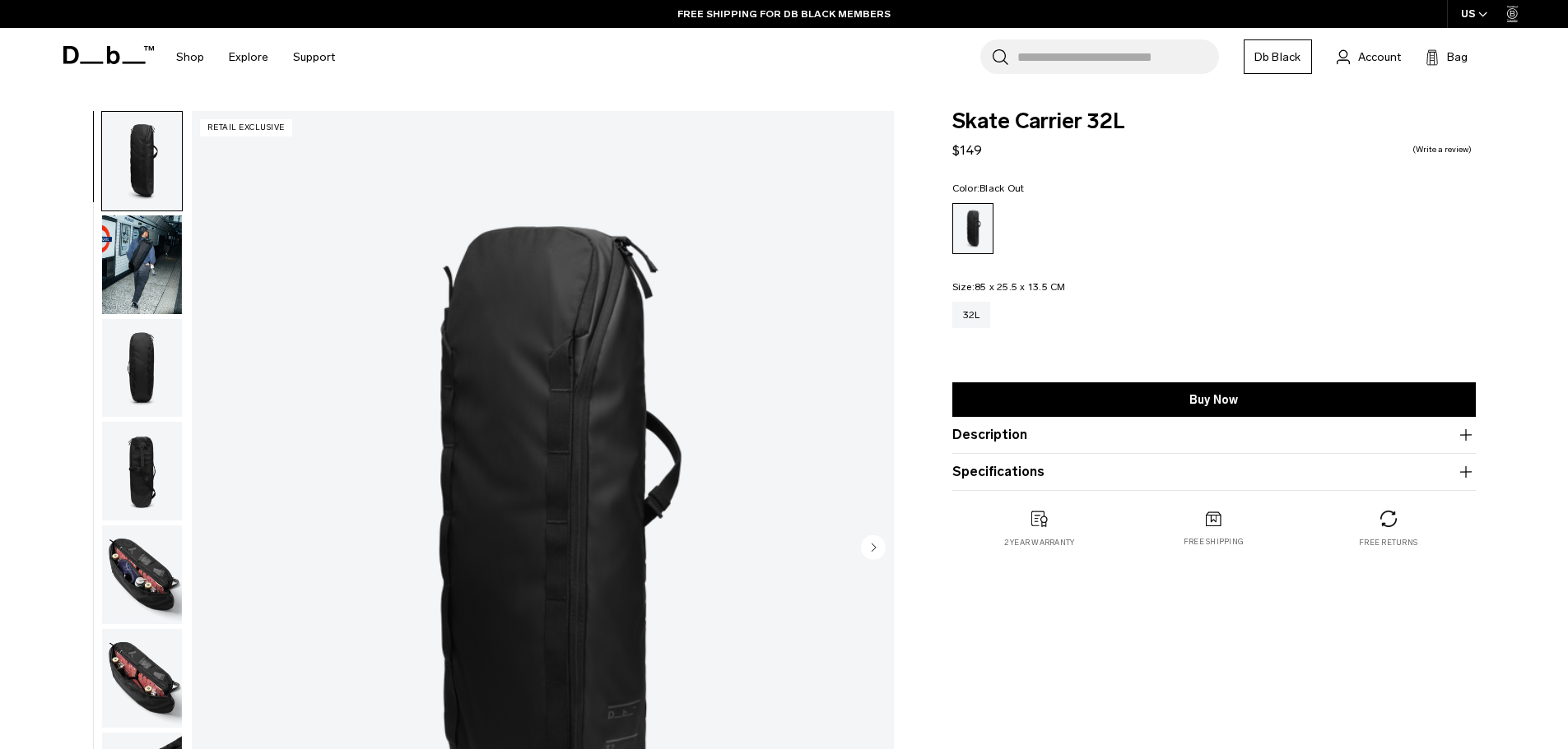
click at [143, 258] on img "button" at bounding box center [142, 265] width 79 height 99
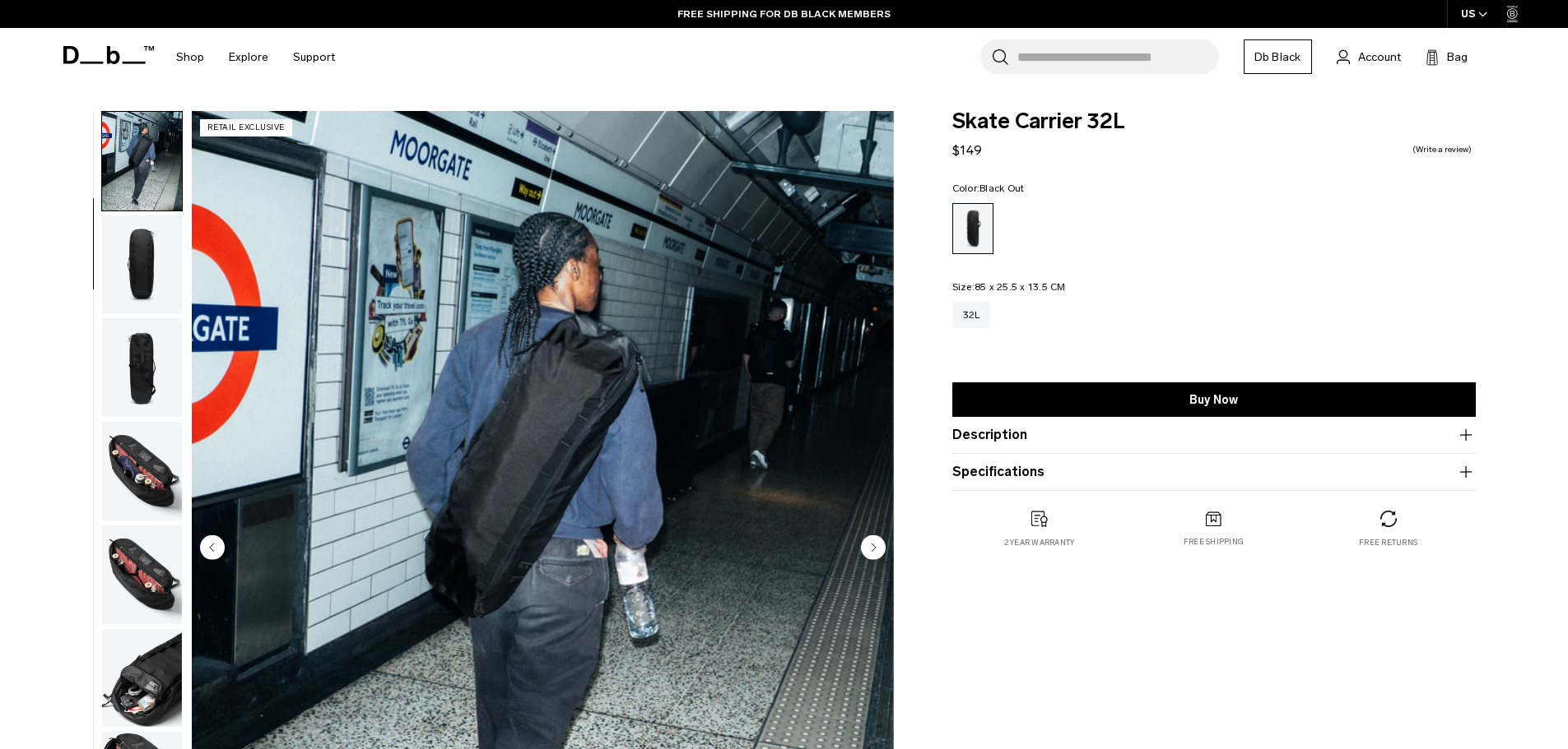
click at [138, 410] on img "button" at bounding box center [142, 368] width 79 height 99
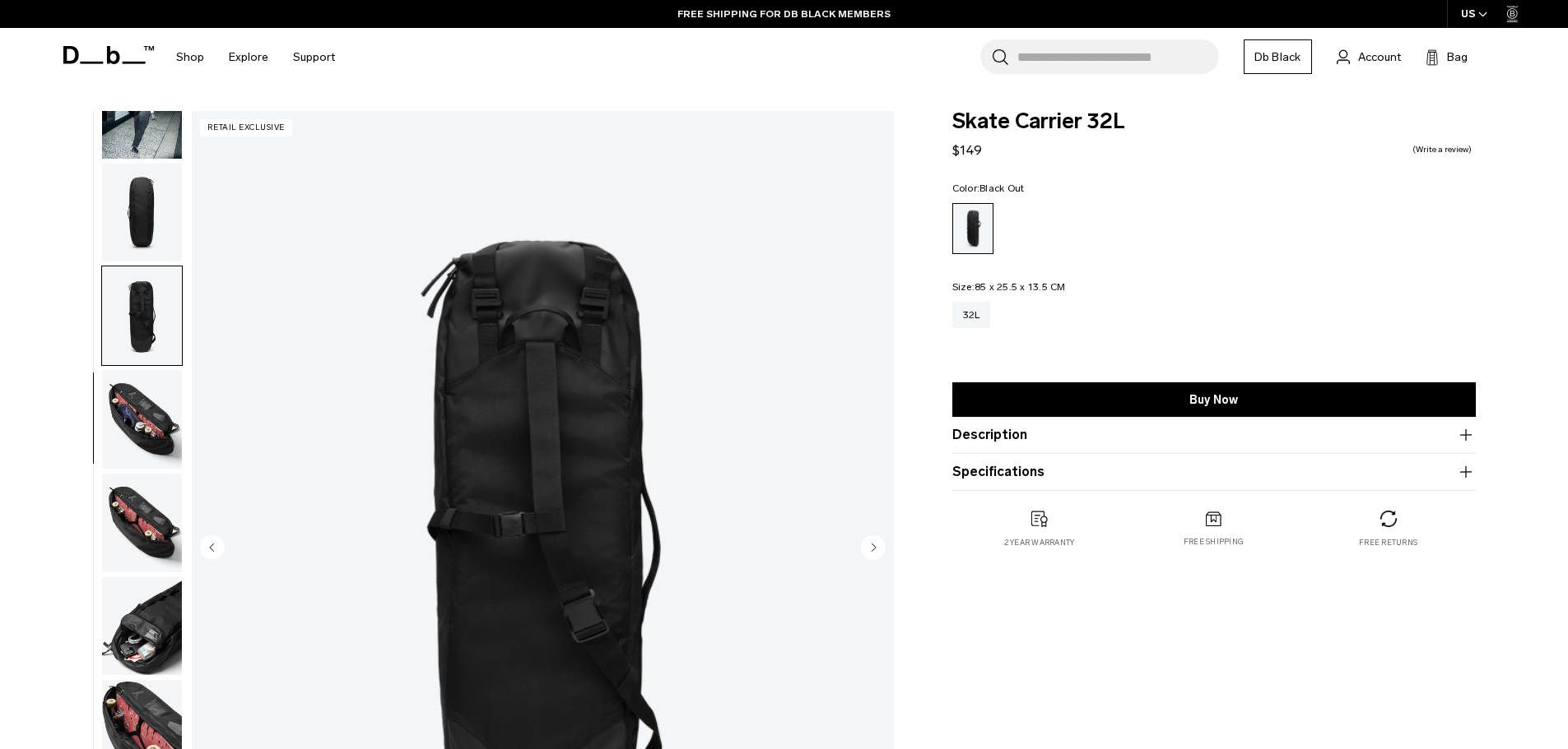
click at [136, 491] on img "button" at bounding box center [142, 523] width 79 height 99
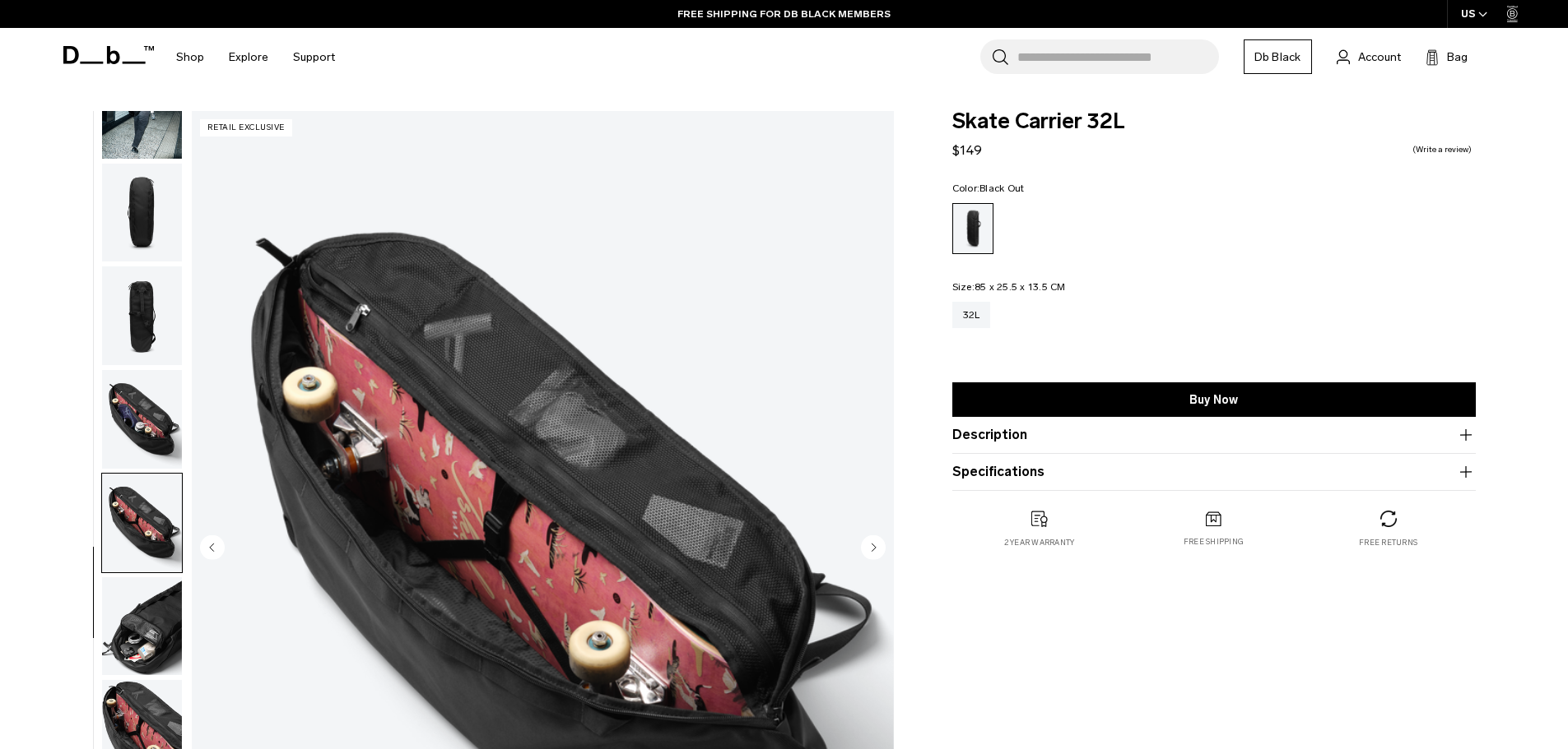
click at [137, 423] on img "button" at bounding box center [142, 419] width 79 height 99
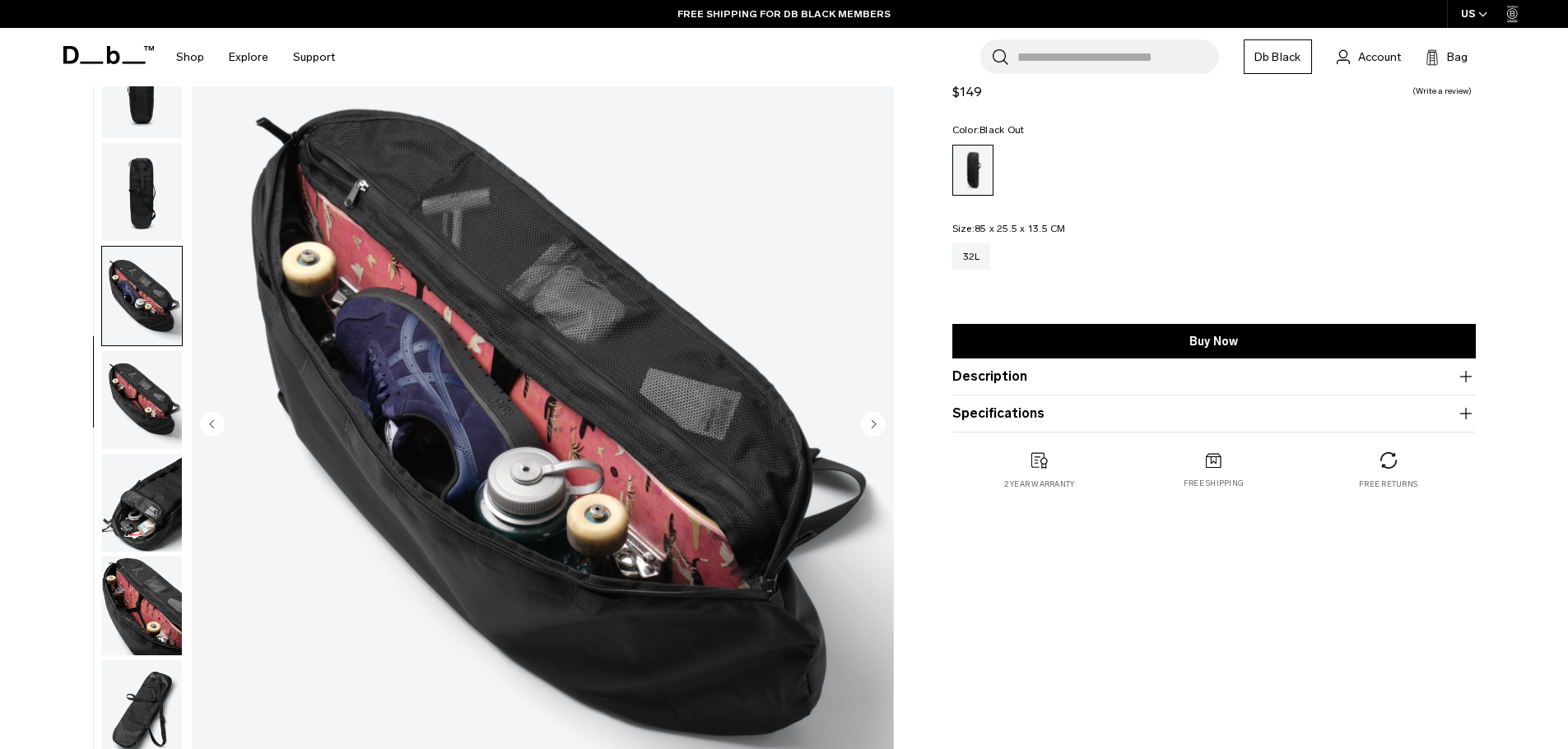
scroll to position [164, 0]
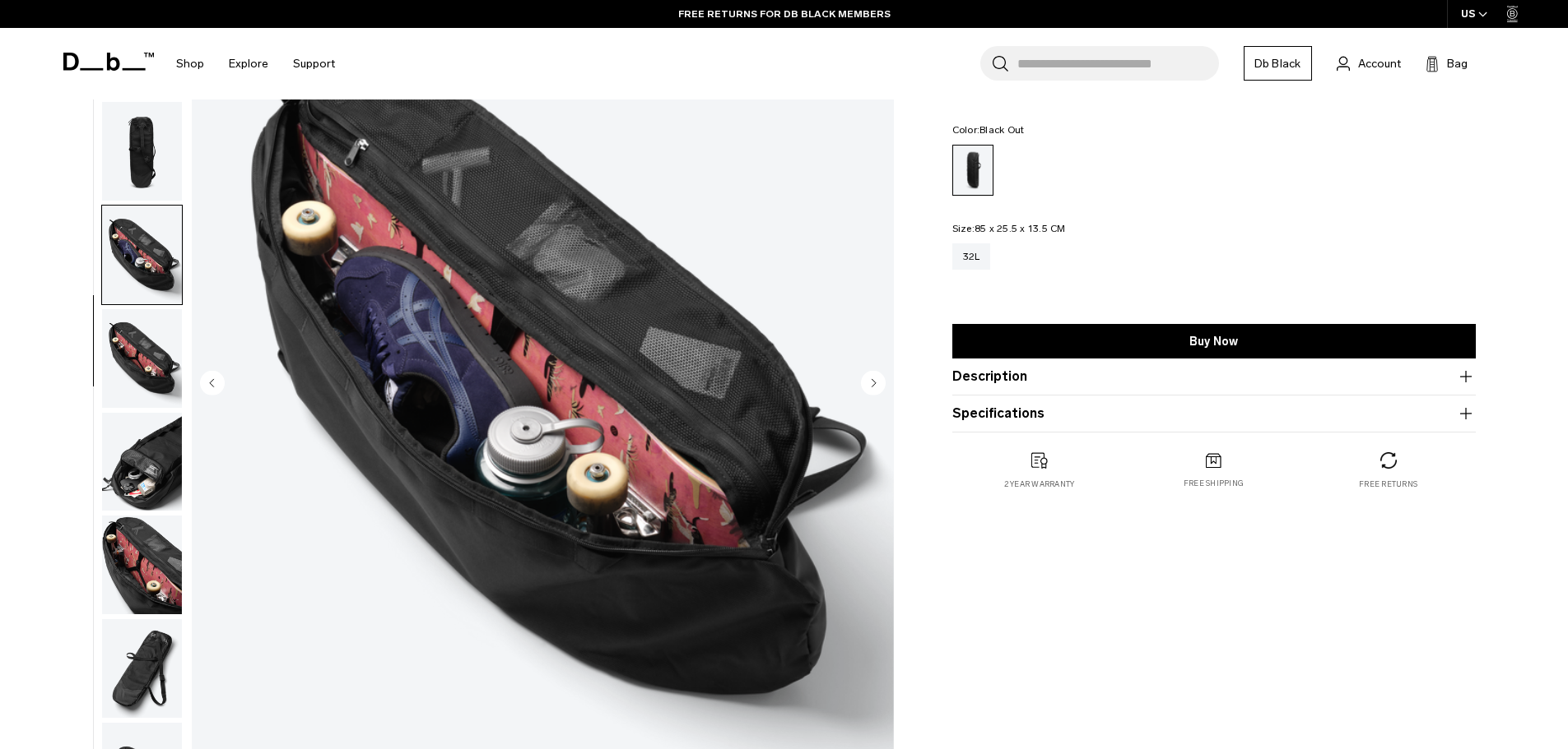
click at [877, 385] on circle "Next slide" at bounding box center [873, 382] width 25 height 25
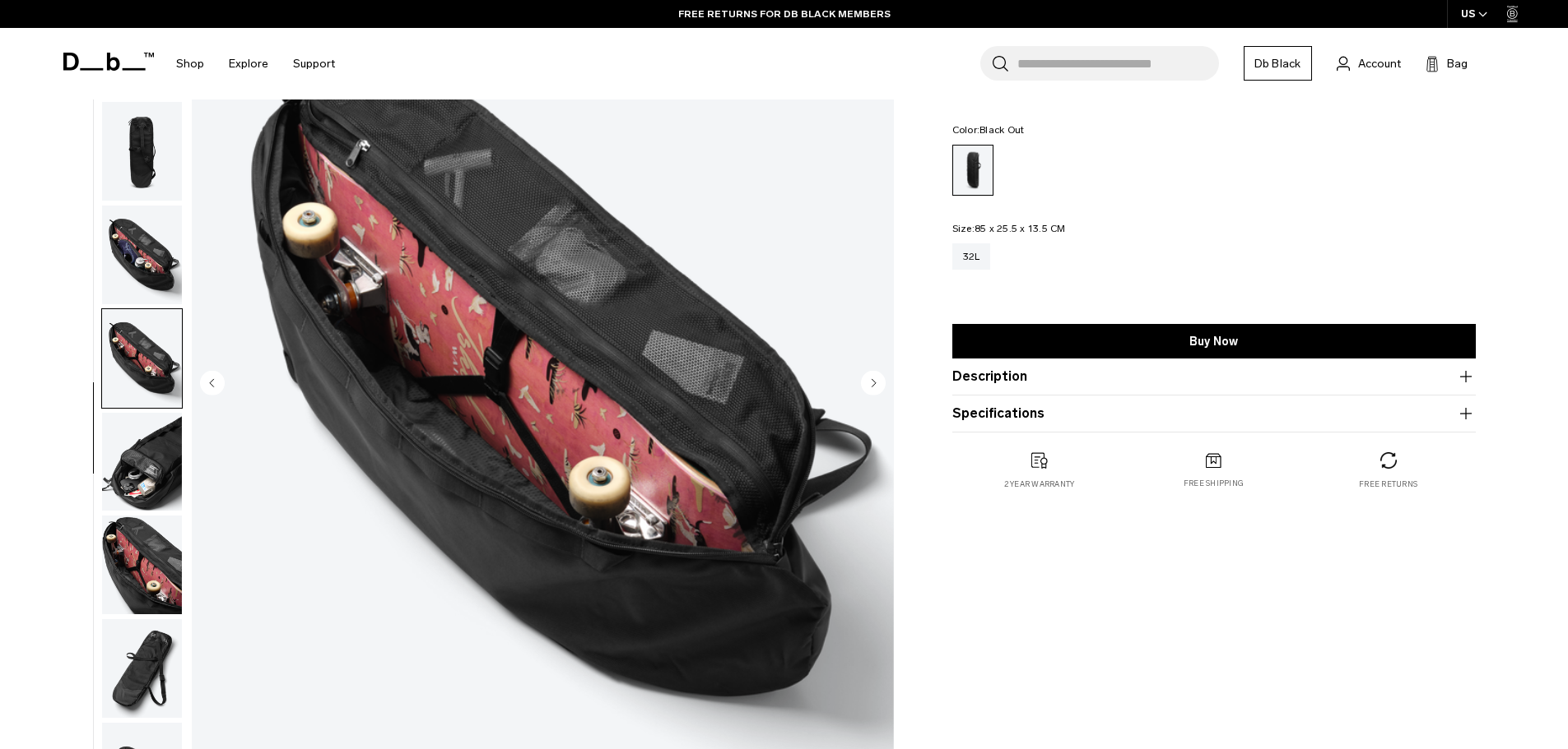
click at [876, 371] on circle "Next slide" at bounding box center [873, 382] width 25 height 25
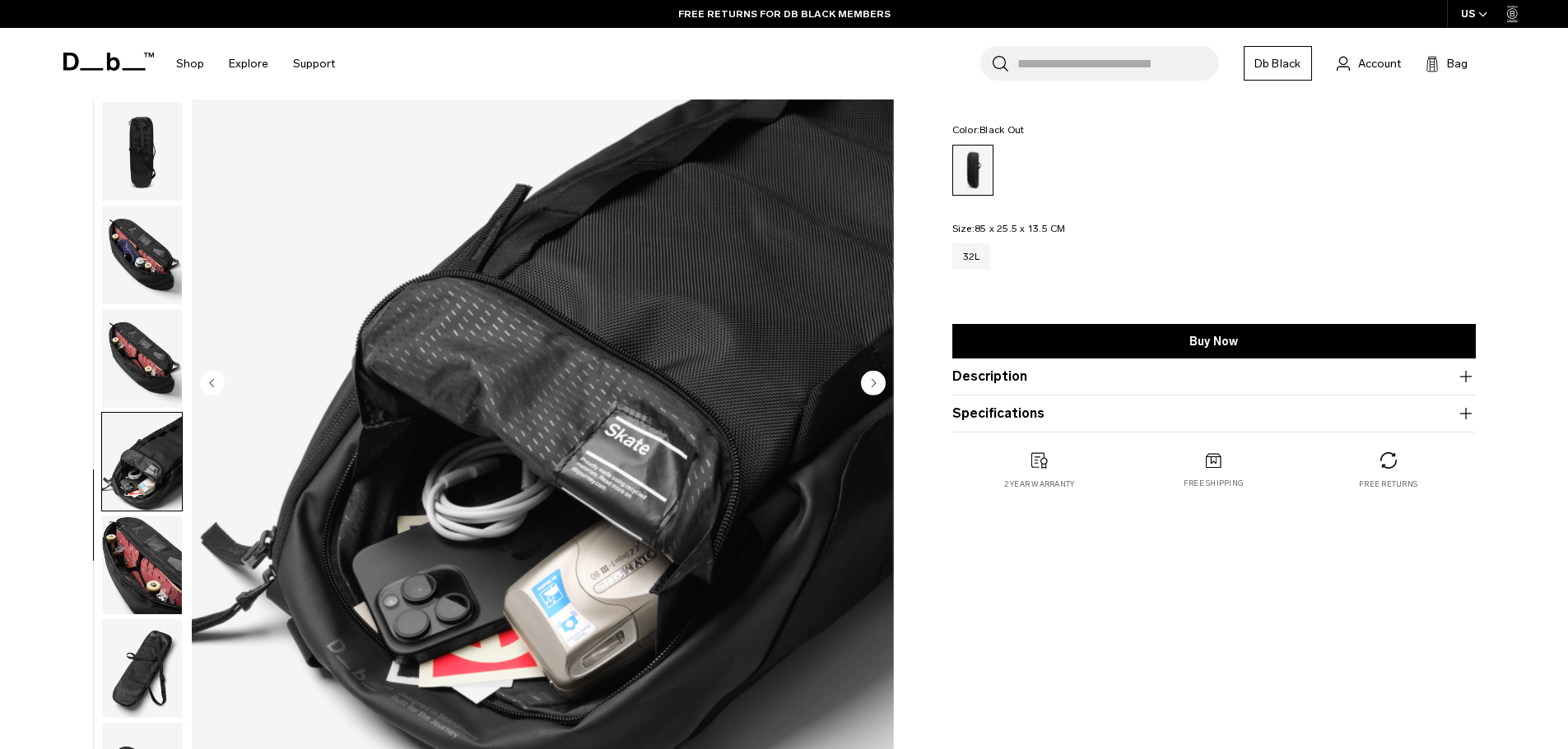
click at [868, 385] on circle "Next slide" at bounding box center [873, 382] width 25 height 25
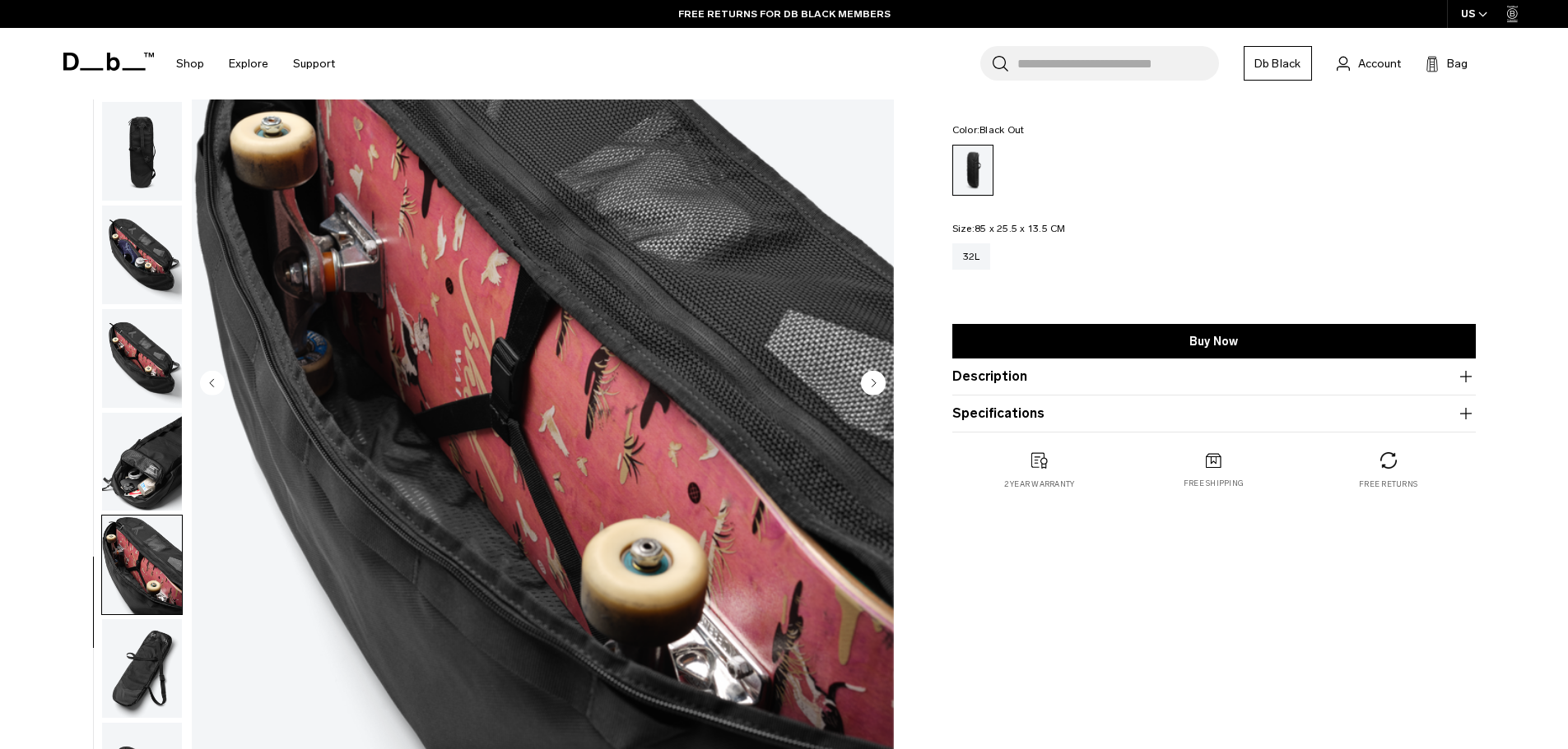
click at [868, 385] on circle "Next slide" at bounding box center [873, 382] width 25 height 25
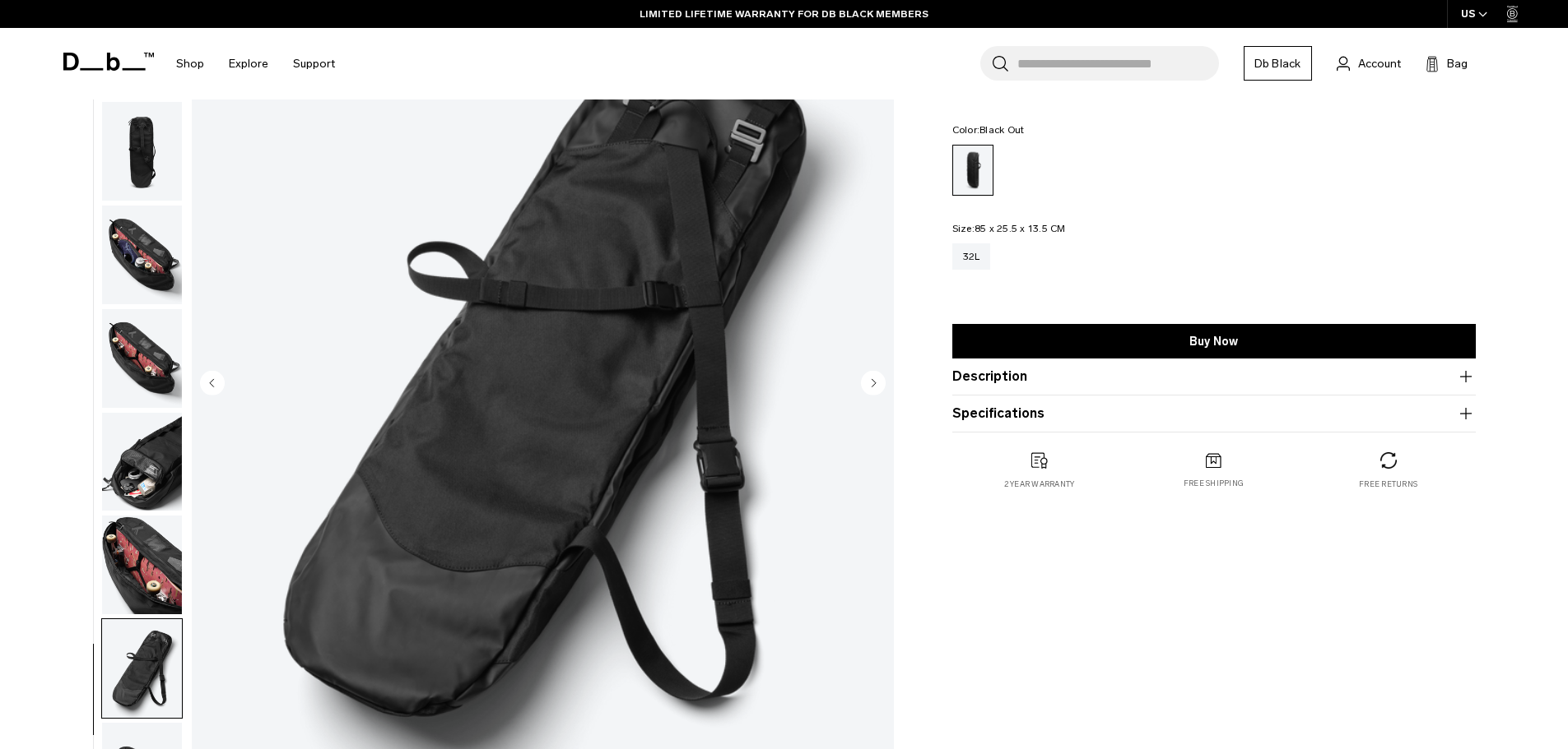
click at [879, 385] on circle "Next slide" at bounding box center [873, 382] width 25 height 25
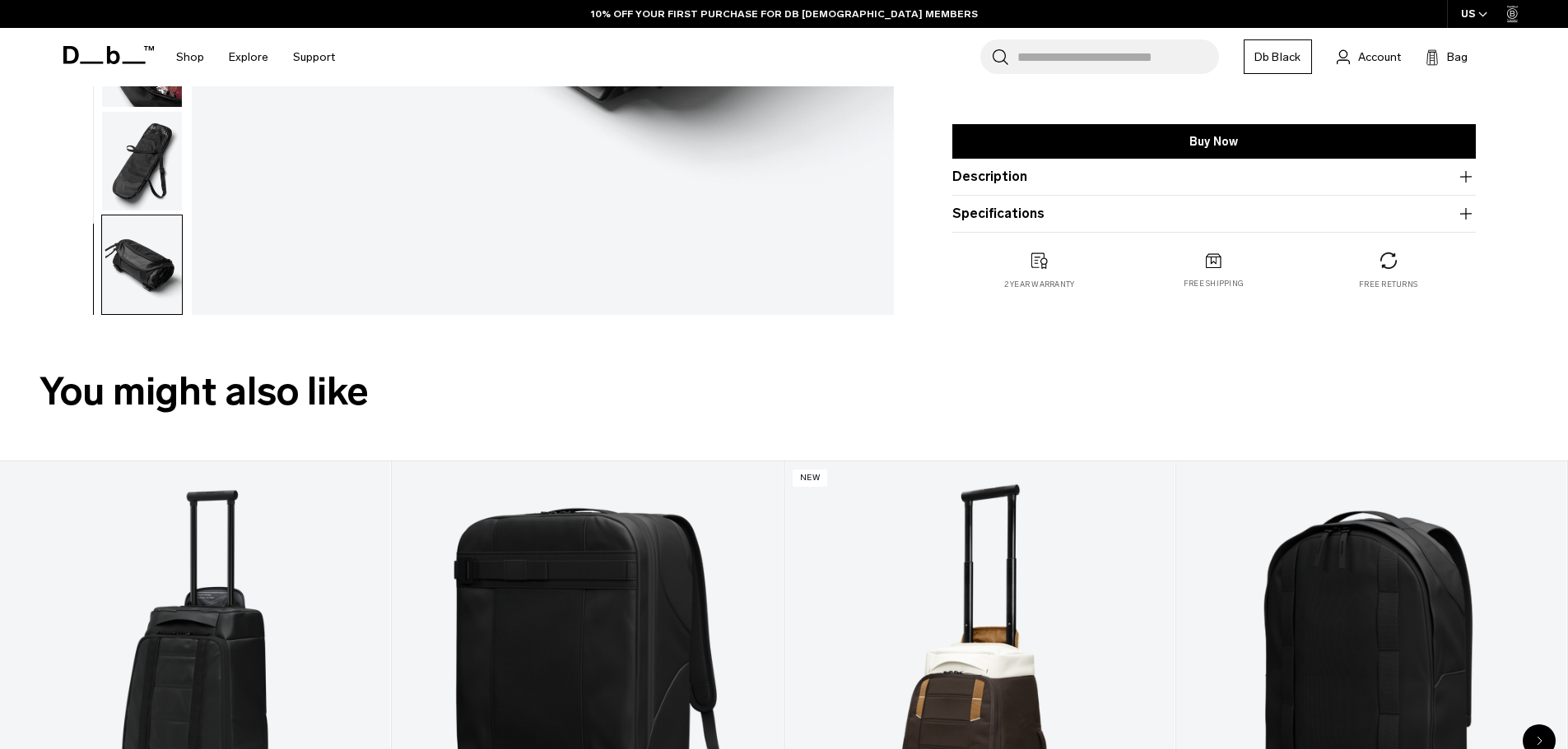
scroll to position [659, 0]
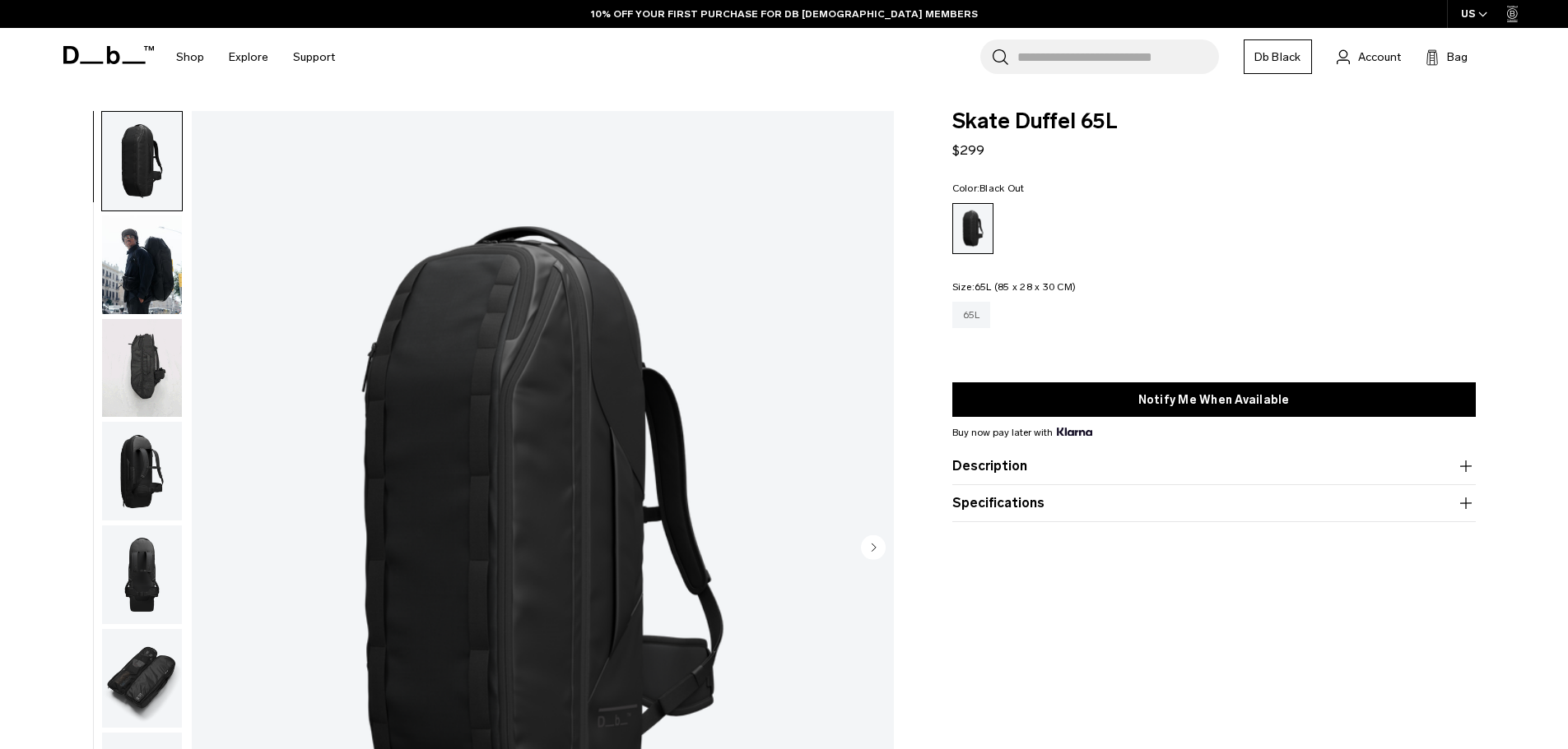
click at [958, 302] on div "65L" at bounding box center [971, 315] width 38 height 26
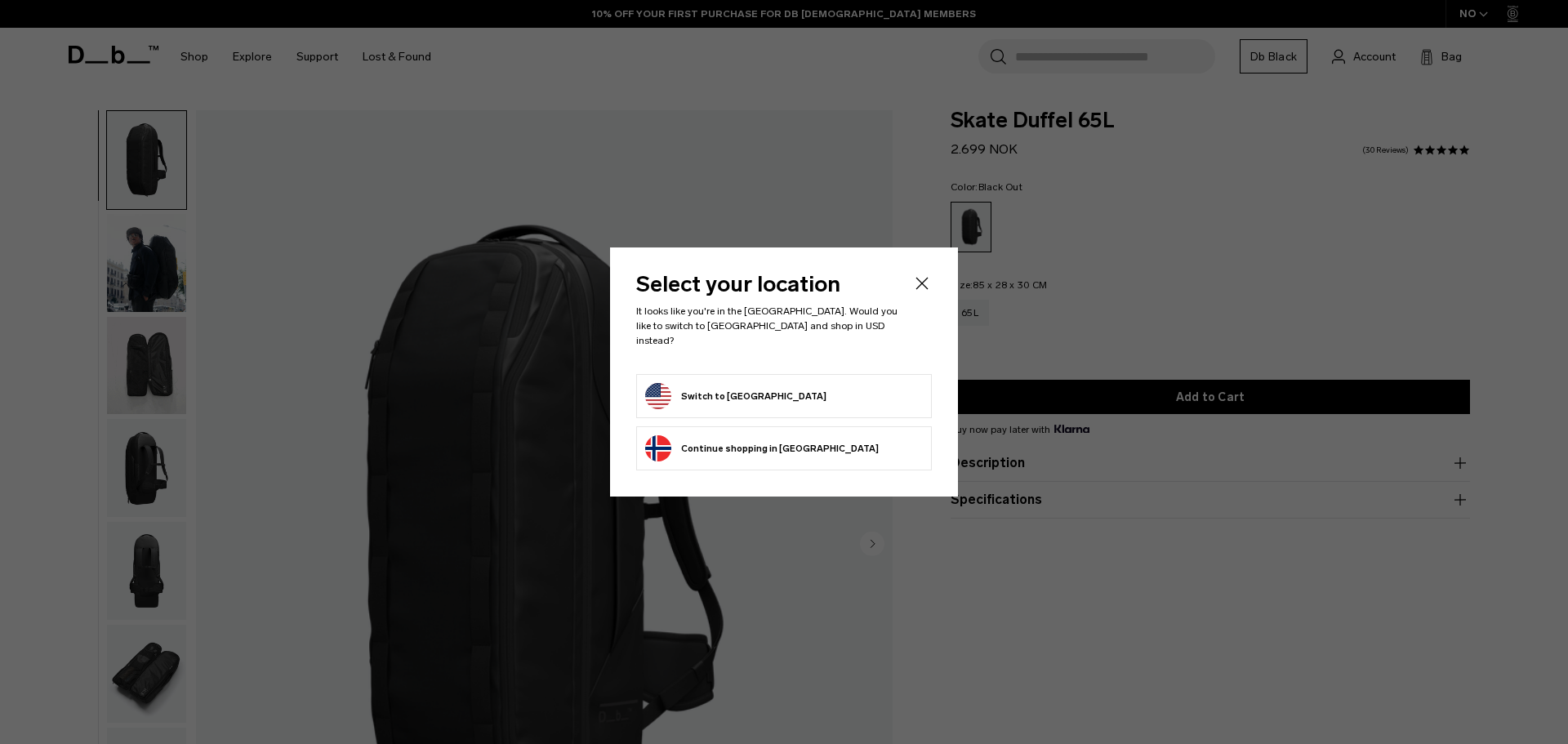
click at [925, 289] on icon "Close" at bounding box center [922, 284] width 20 height 20
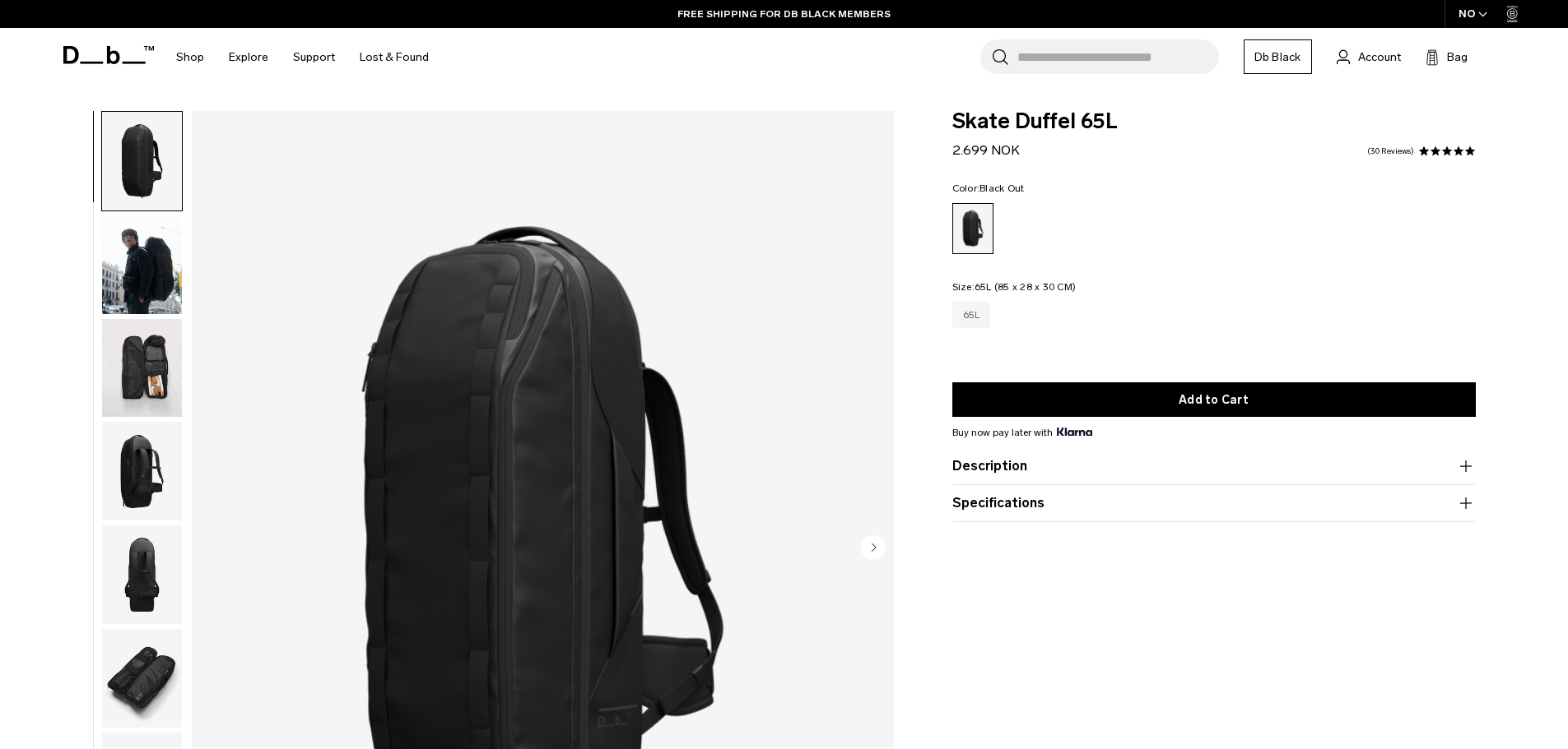
click at [974, 319] on div "65L" at bounding box center [971, 315] width 38 height 26
